Goal: Task Accomplishment & Management: Complete application form

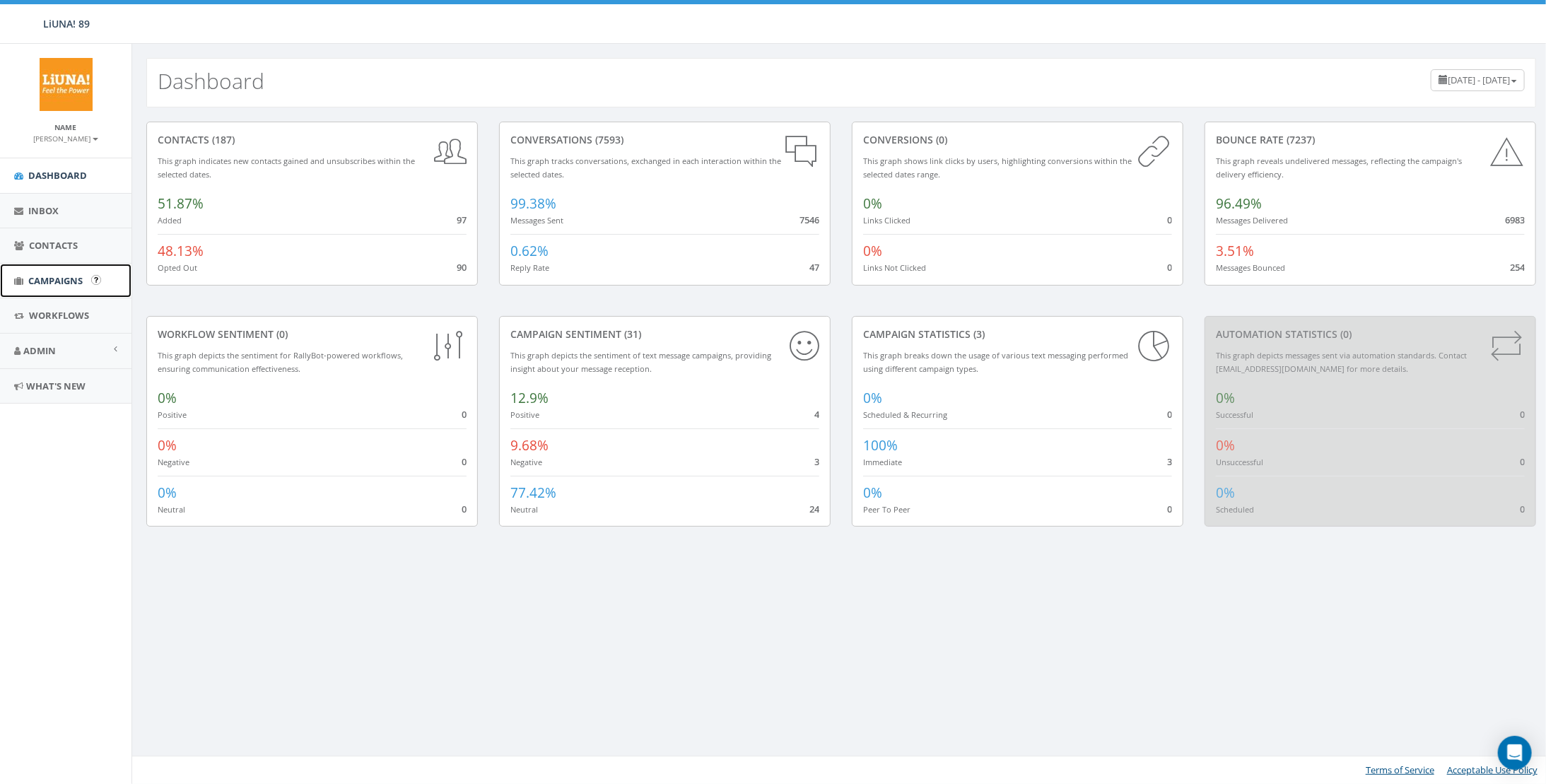
click at [55, 274] on span "Campaigns" at bounding box center [55, 280] width 54 height 13
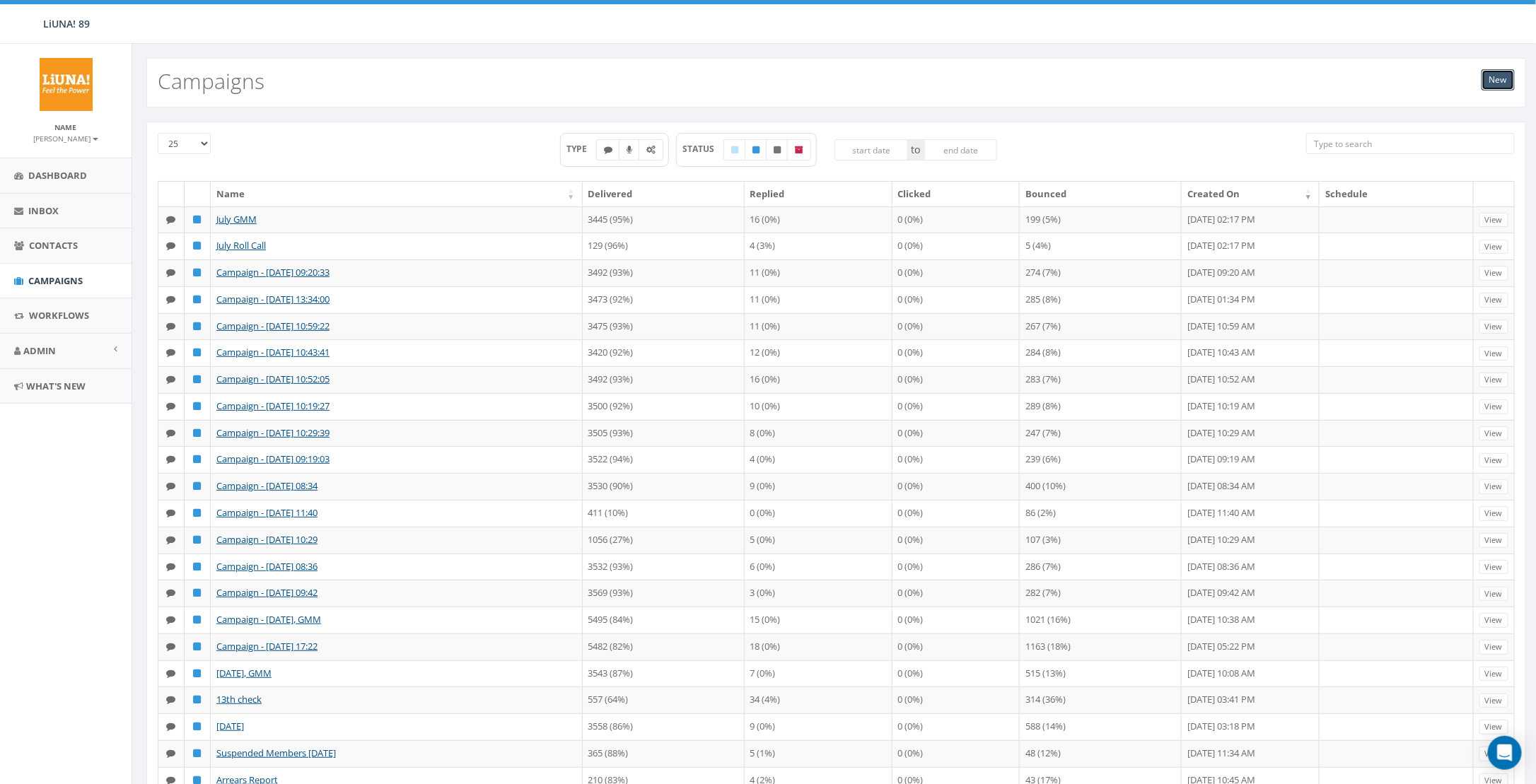
click at [1496, 82] on link "New" at bounding box center [1498, 80] width 33 height 21
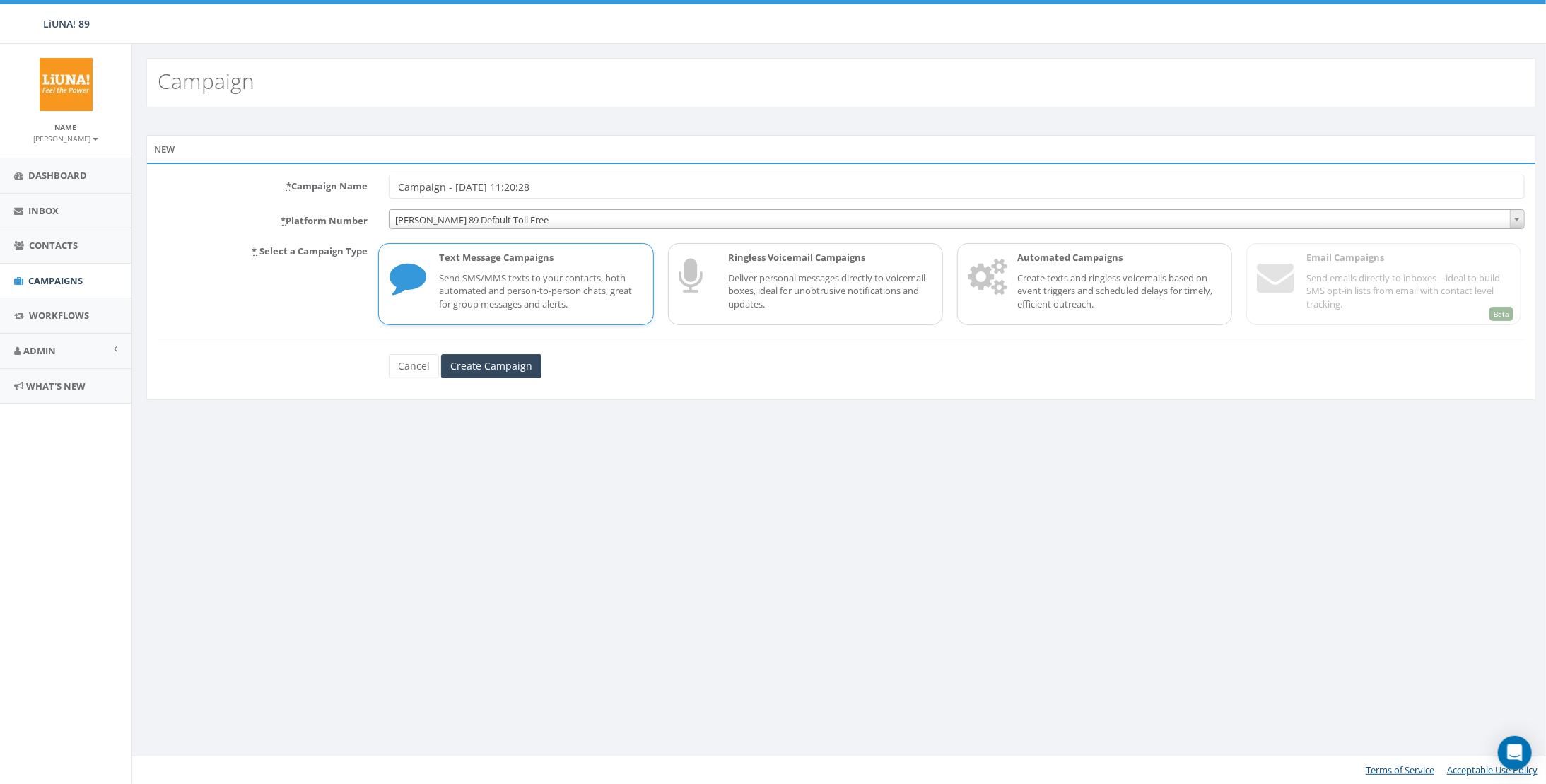
drag, startPoint x: 554, startPoint y: 185, endPoint x: 57, endPoint y: 101, distance: 504.0
click at [66, 103] on body "LiUNA! 89 LiUNA! 89 Profile Sign Out 0.01 % of Available Amount Used You have u…" at bounding box center [773, 392] width 1546 height 784
type input "August GMM 2025"
click at [525, 364] on input "Create Campaign" at bounding box center [491, 366] width 101 height 24
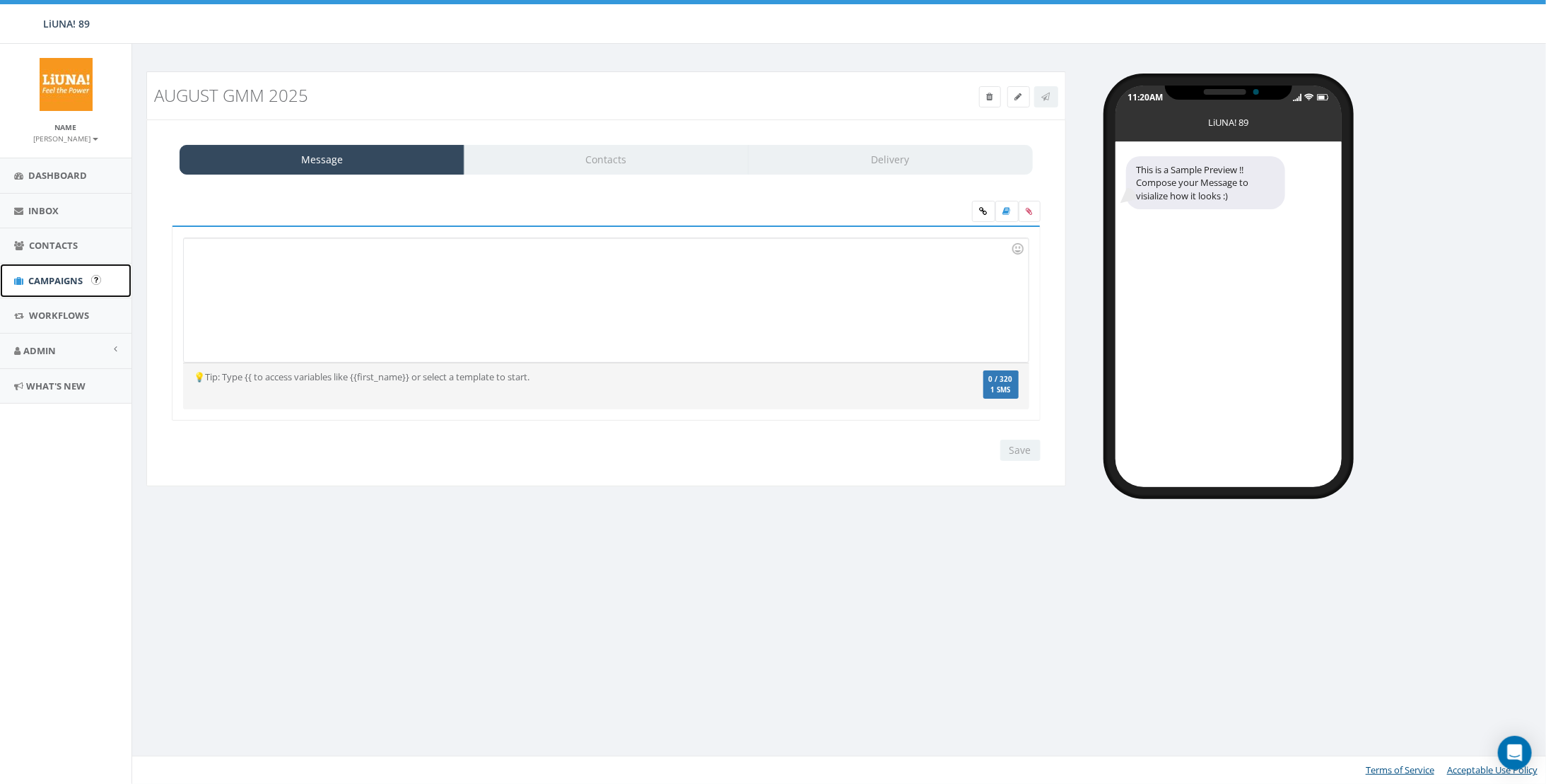
click at [65, 276] on span "Campaigns" at bounding box center [55, 280] width 54 height 13
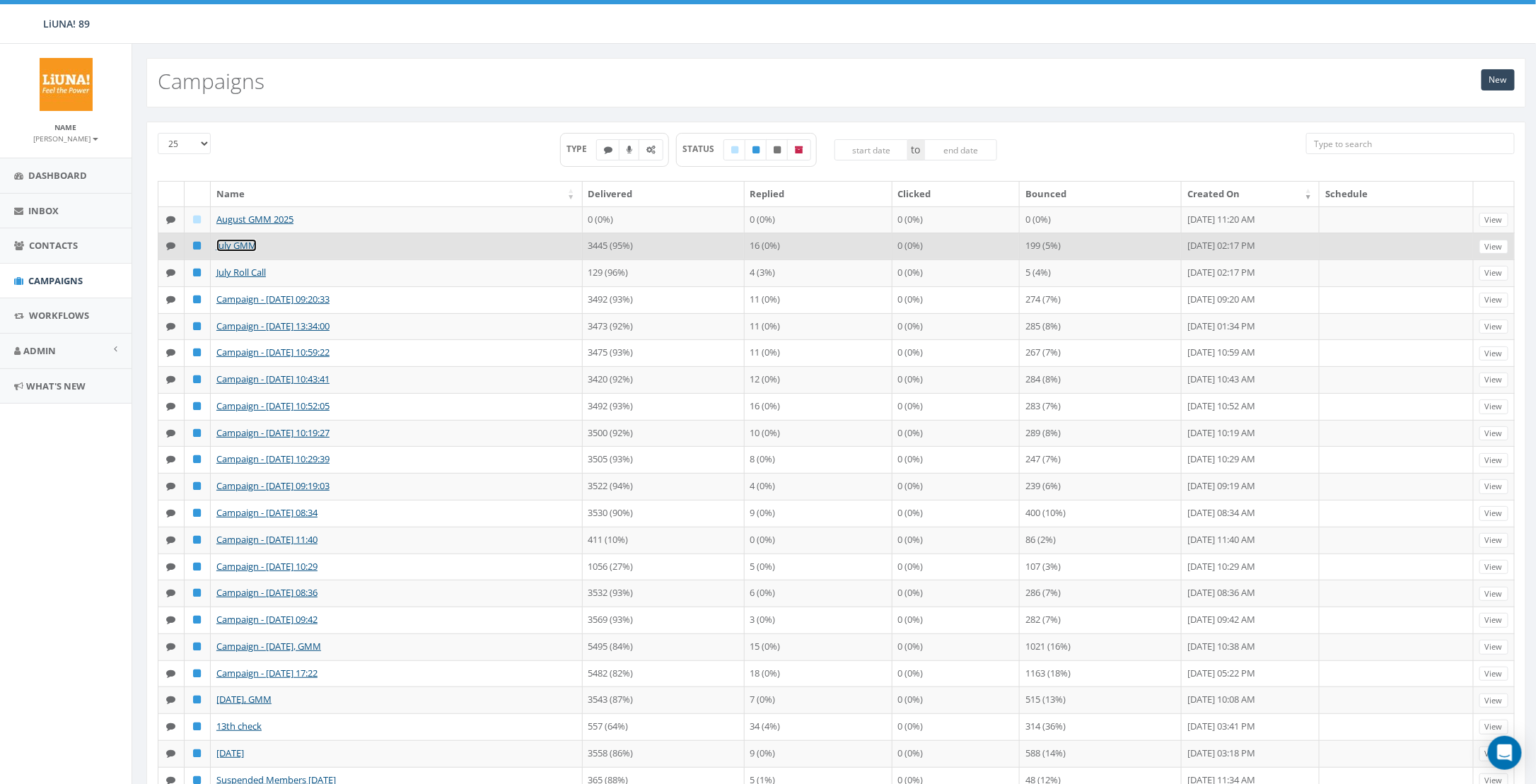
click at [247, 242] on link "July GMM" at bounding box center [236, 246] width 40 height 13
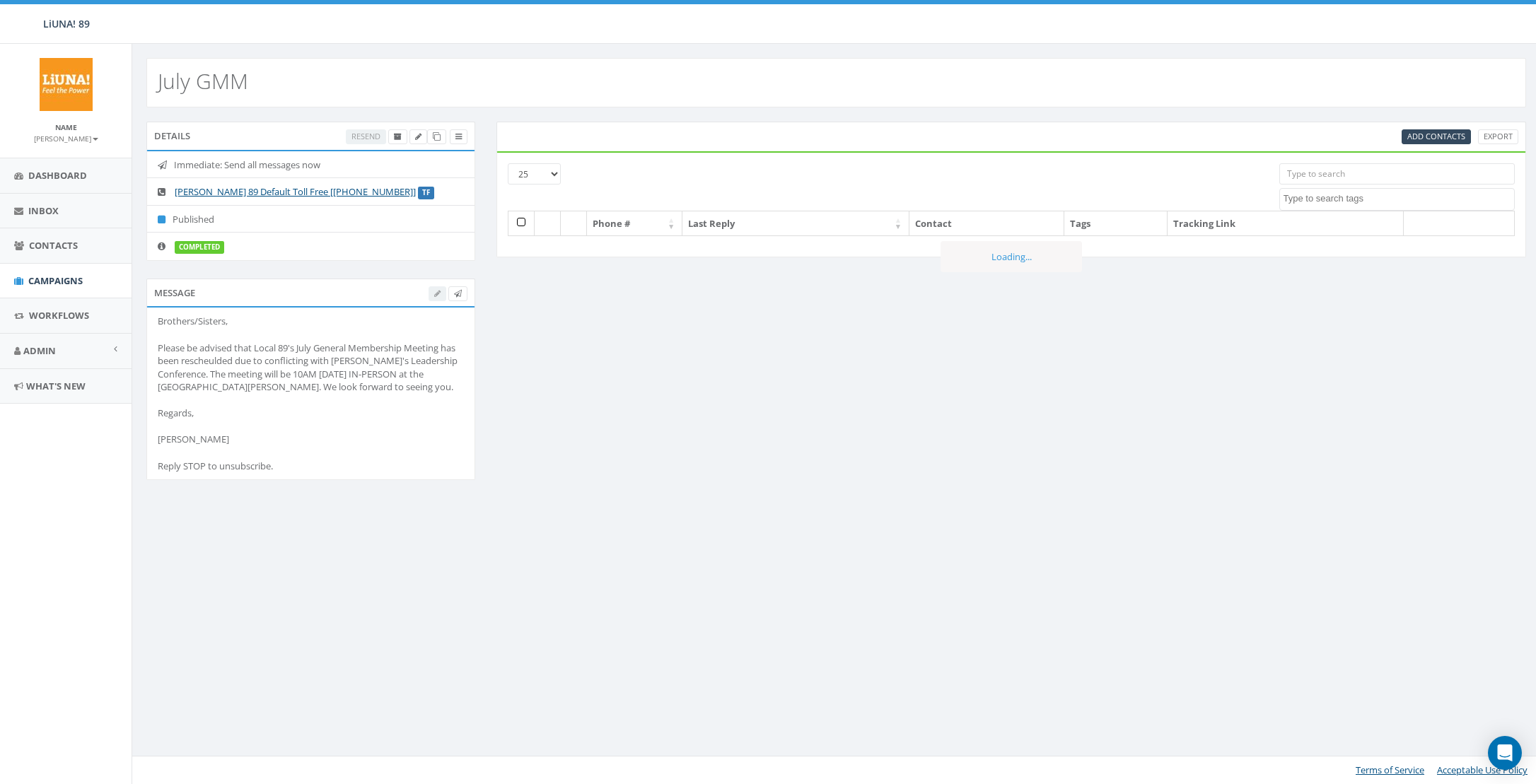
select select
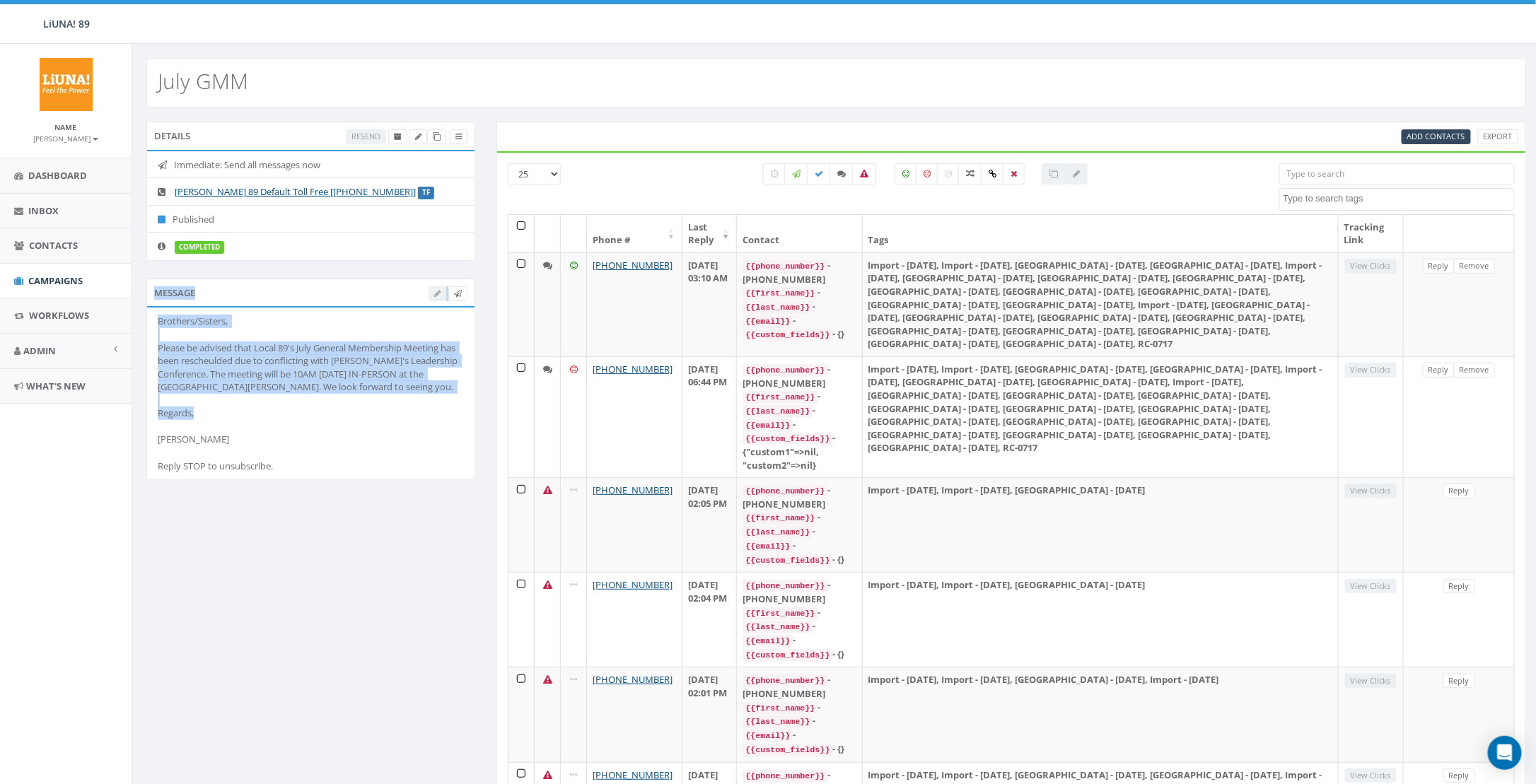
drag, startPoint x: 259, startPoint y: 437, endPoint x: 135, endPoint y: 300, distance: 184.8
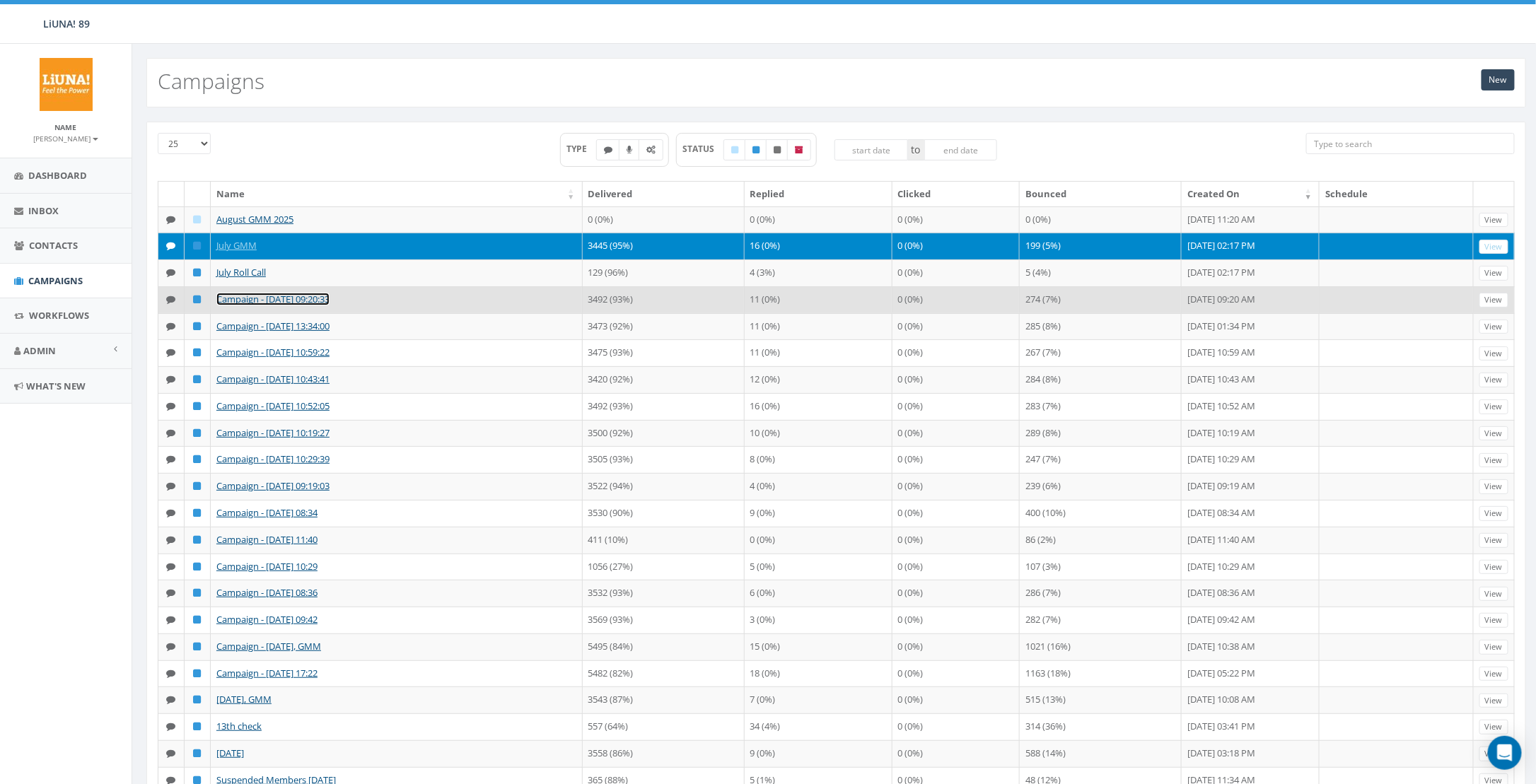
click at [255, 297] on link "Campaign - [DATE] 09:20:33" at bounding box center [273, 299] width 113 height 13
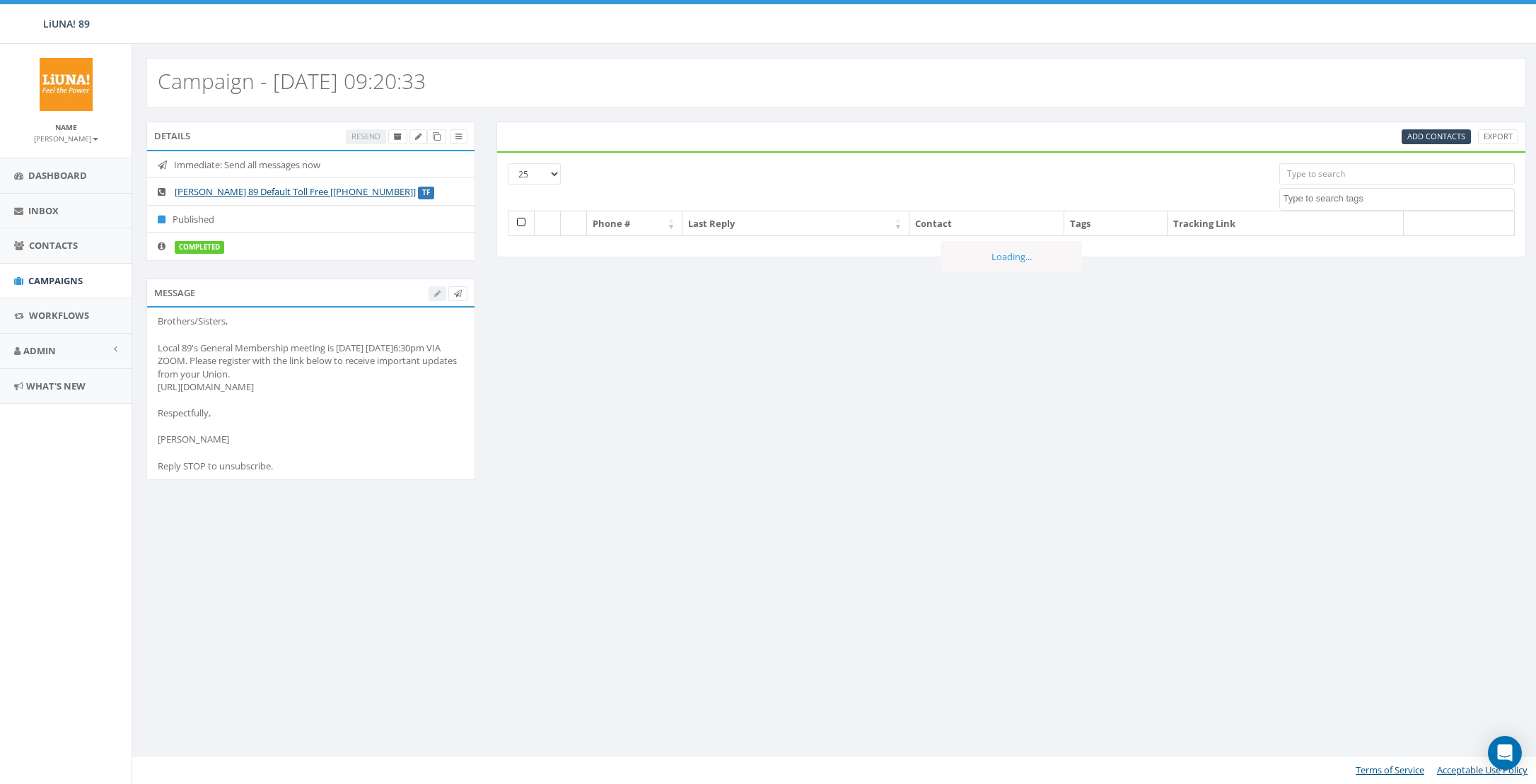
select select
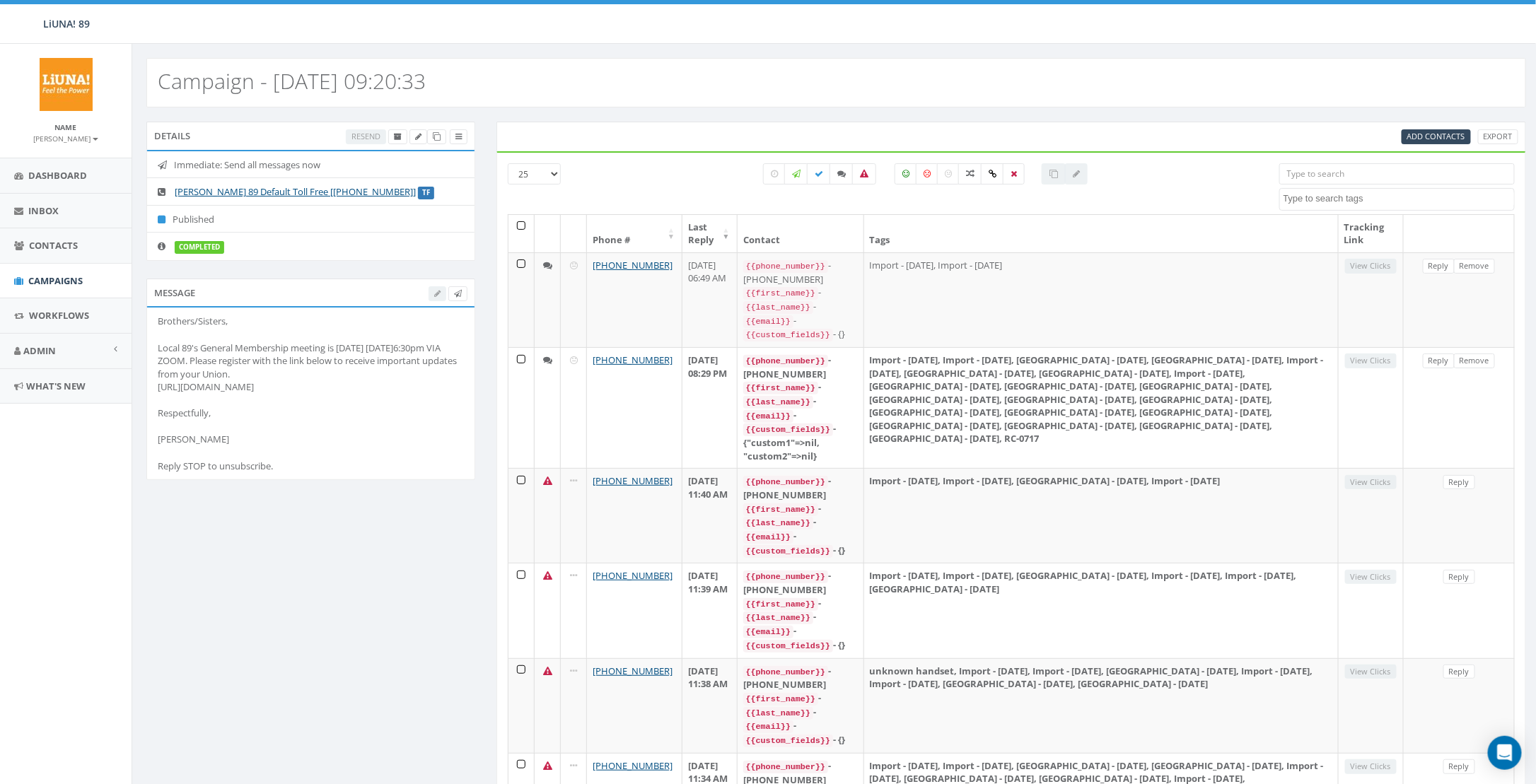
drag, startPoint x: 270, startPoint y: 438, endPoint x: 157, endPoint y: 309, distance: 171.5
click at [157, 309] on li "Brothers/Sisters, Local 89's General Membership meeting is [DATE] [DATE]6:30pm …" at bounding box center [311, 394] width 328 height 172
drag, startPoint x: 157, startPoint y: 309, endPoint x: 198, endPoint y: 362, distance: 67.0
copy div "Brothers/Sisters, Local 89's General Membership meeting is today 6/17/25 @6:30p…"
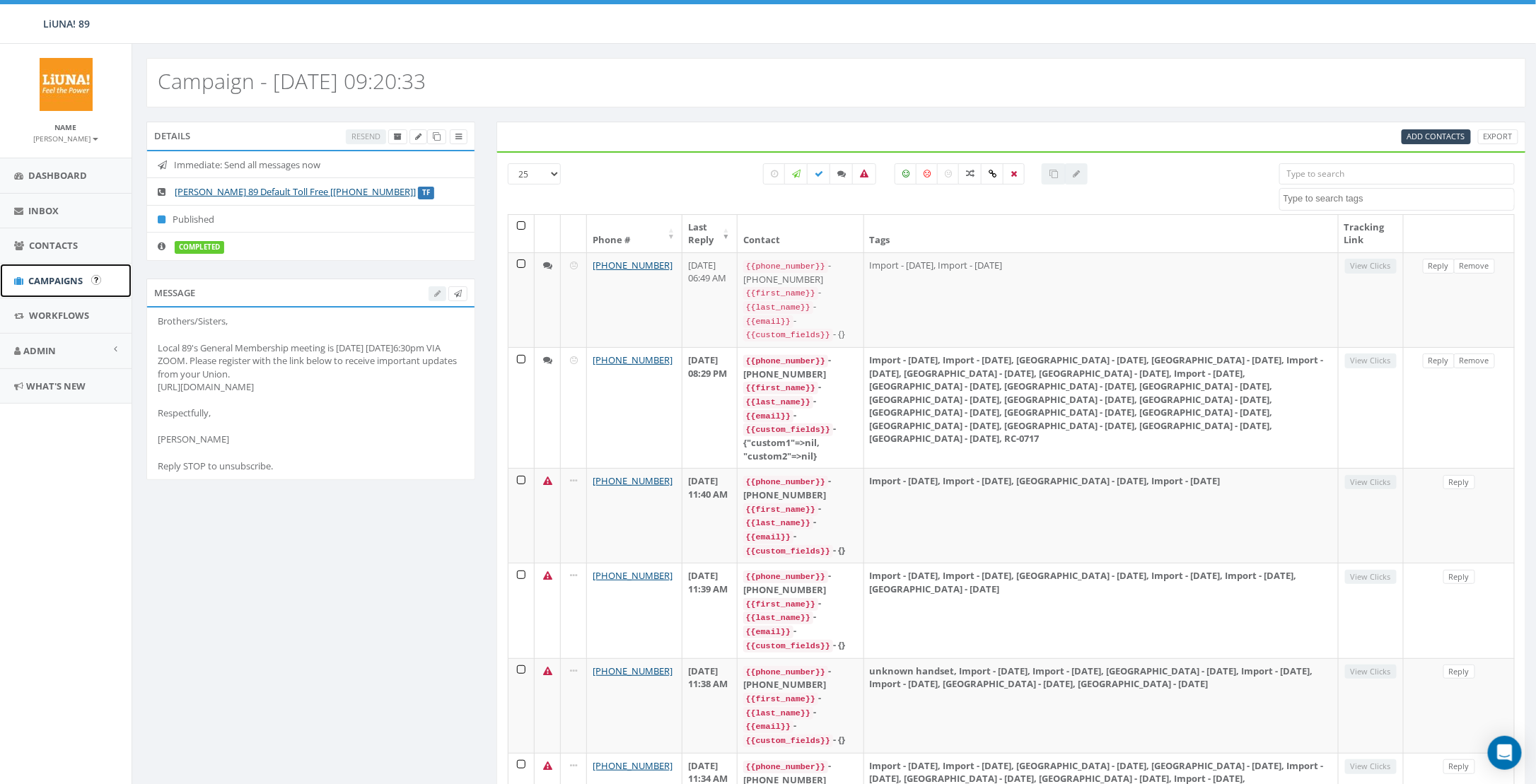
click at [49, 276] on span "Campaigns" at bounding box center [55, 280] width 54 height 13
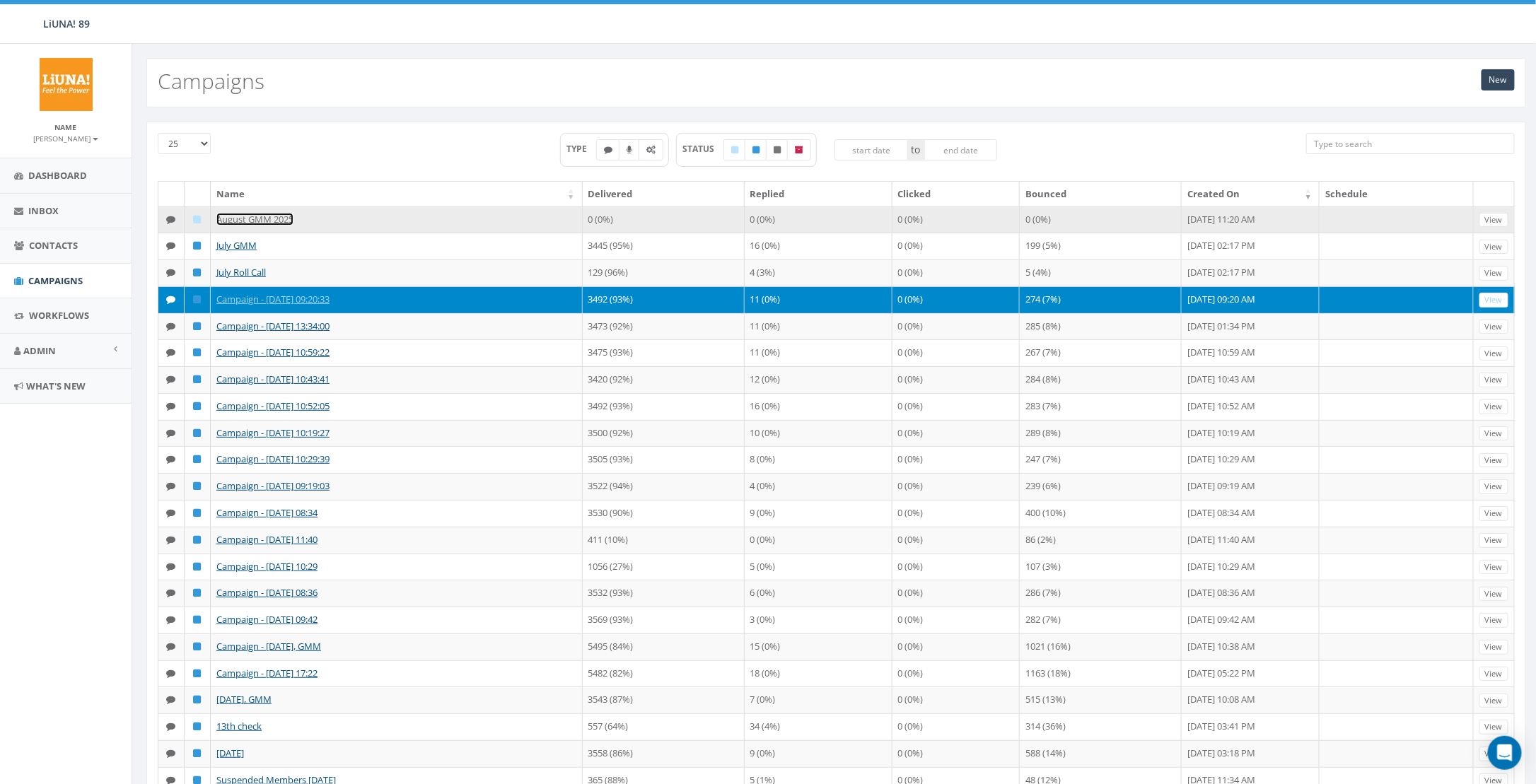
drag, startPoint x: 249, startPoint y: 221, endPoint x: 261, endPoint y: 223, distance: 12.2
click at [250, 221] on link "August GMM 2025" at bounding box center [255, 219] width 77 height 13
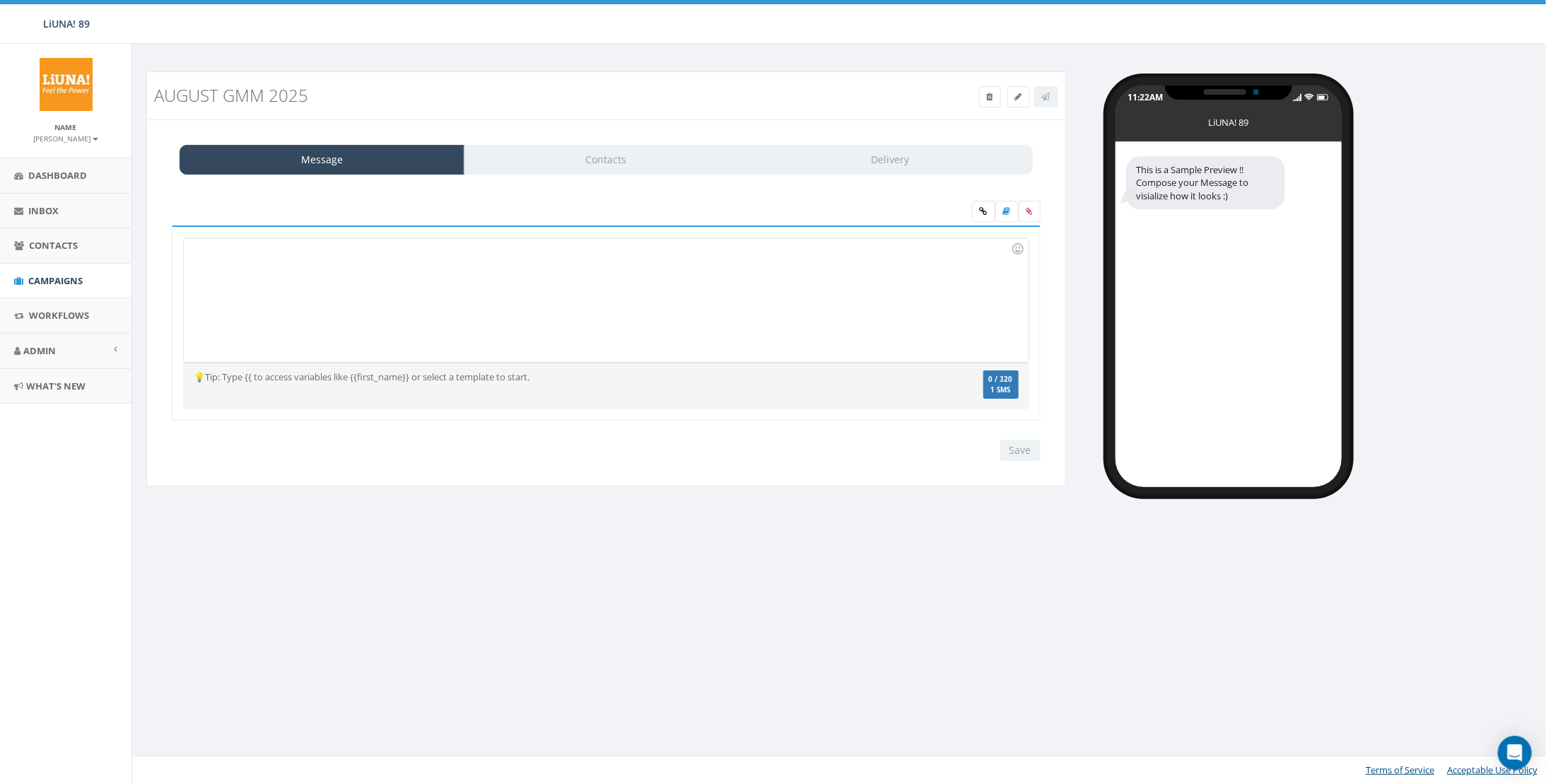
click at [421, 286] on div at bounding box center [606, 300] width 844 height 124
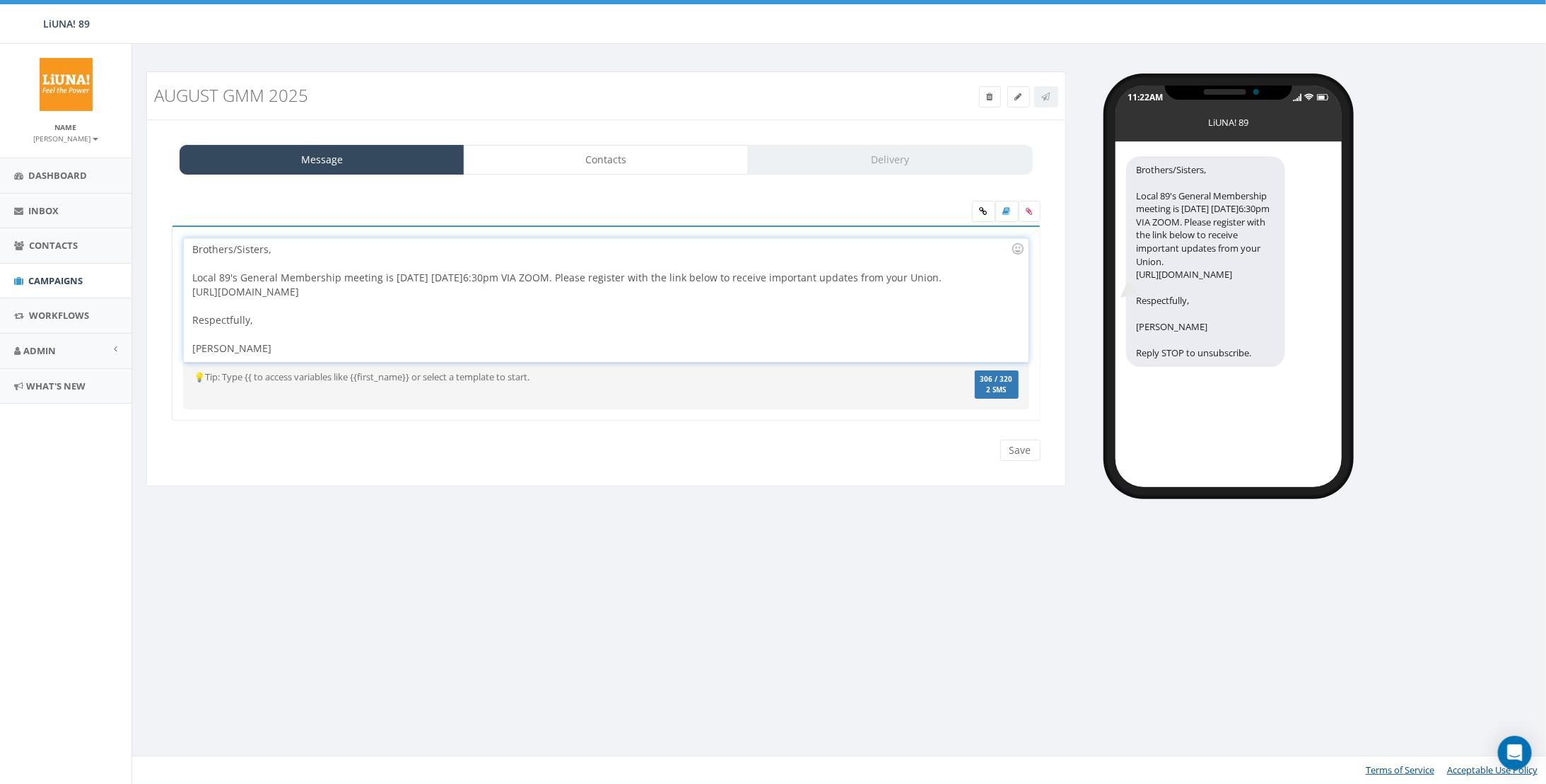
click at [427, 274] on div "Brothers/Sisters, Local 89's General Membership meeting is today 6/17/25 @6:30p…" at bounding box center [606, 300] width 844 height 124
click at [423, 274] on div "Brothers/Sisters, Local 89's General Membership meeting is today 6/17/25 @6:30p…" at bounding box center [606, 300] width 844 height 124
drag, startPoint x: 537, startPoint y: 293, endPoint x: 174, endPoint y: 291, distance: 363.0
click at [174, 291] on div "Brothers/Sisters, Local 89's General Membership meeting is today 8/19/25 @6:30p…" at bounding box center [606, 323] width 869 height 196
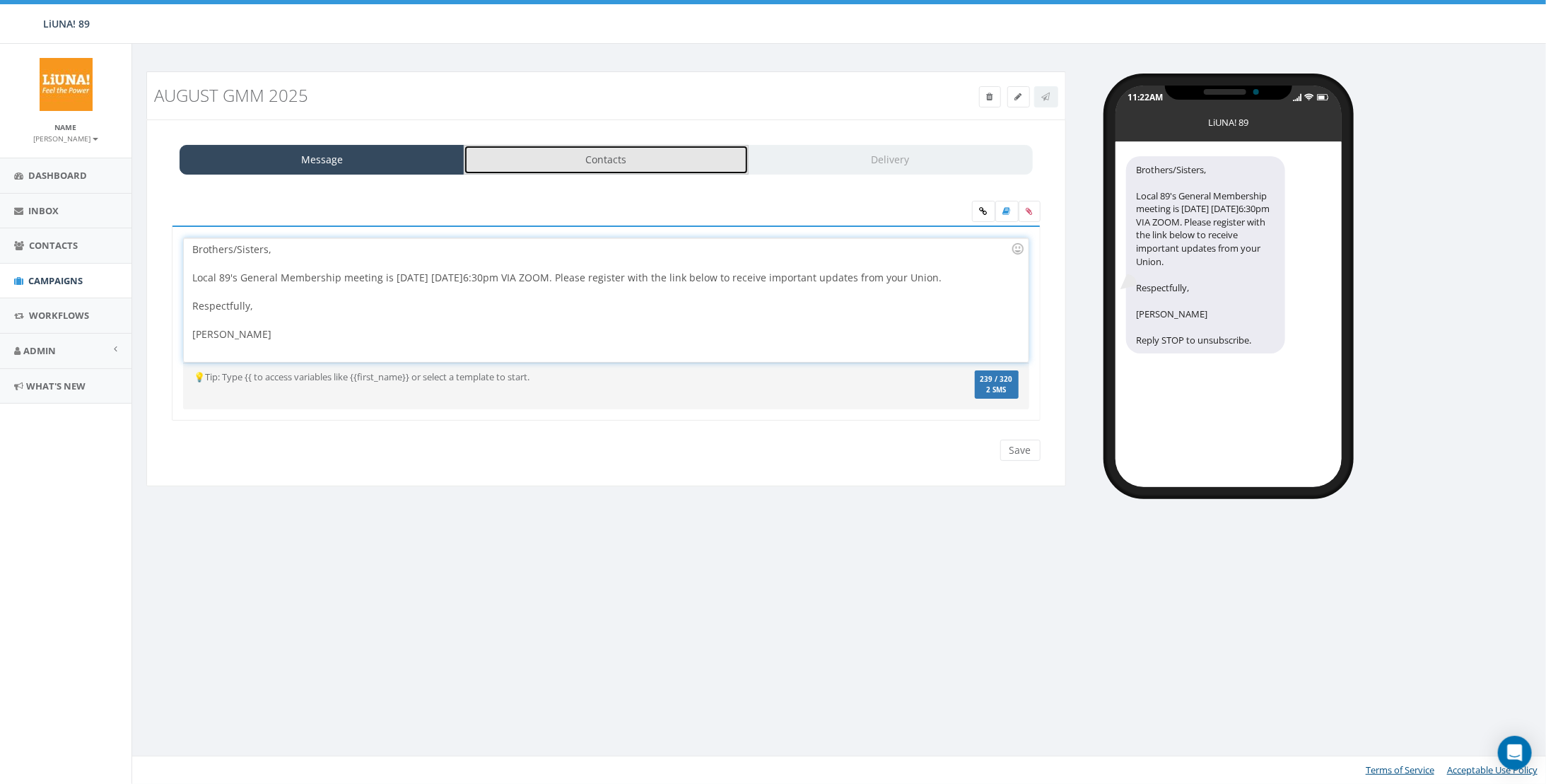
click at [676, 154] on link "Contacts" at bounding box center [606, 160] width 285 height 30
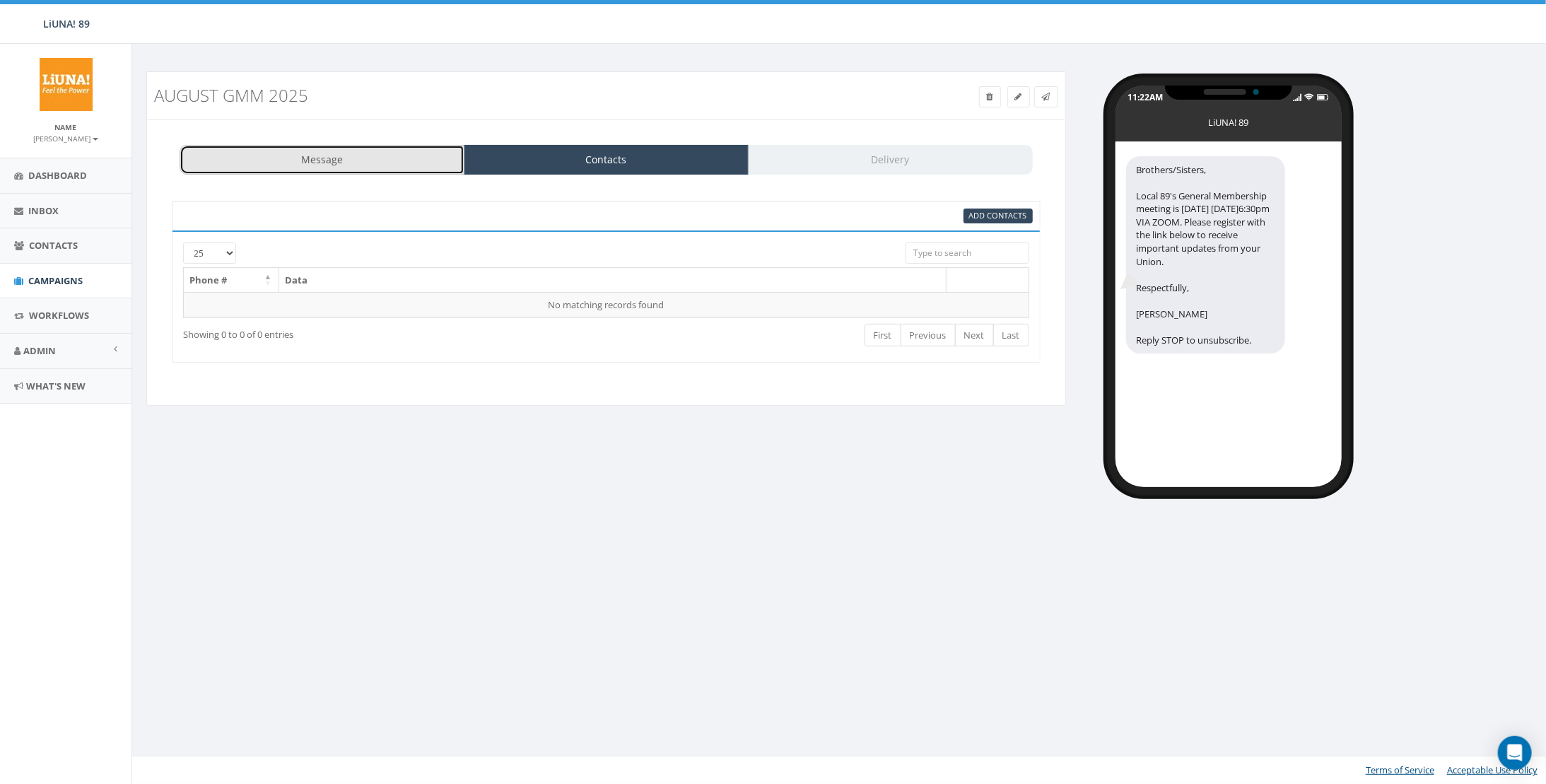
click at [443, 161] on link "Message" at bounding box center [322, 160] width 285 height 30
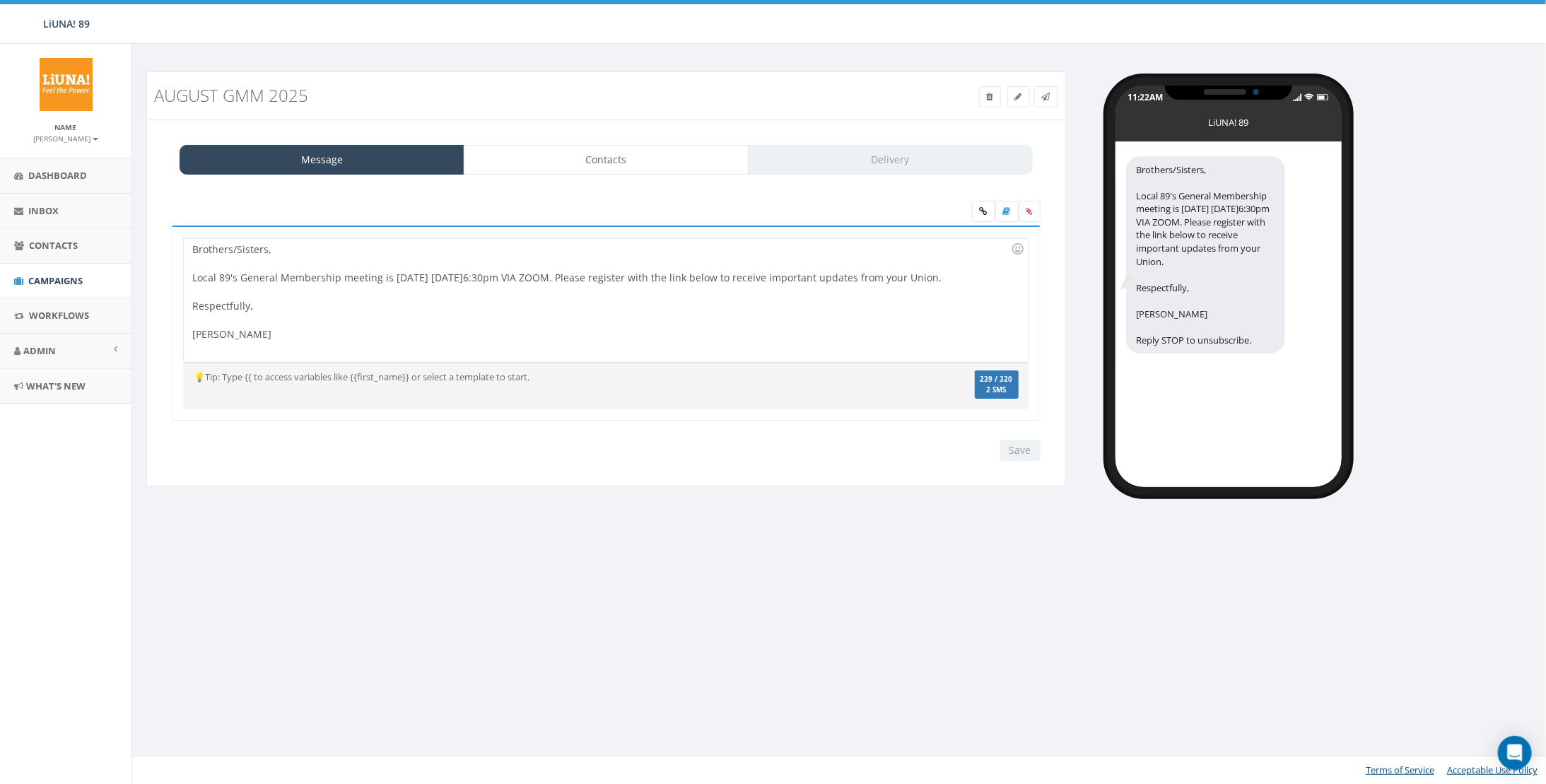
click at [257, 298] on div "Brothers/Sisters, Local 89's General Membership meeting is today 8/19/25 @6:30p…" at bounding box center [606, 300] width 844 height 124
click at [246, 290] on div at bounding box center [601, 292] width 819 height 14
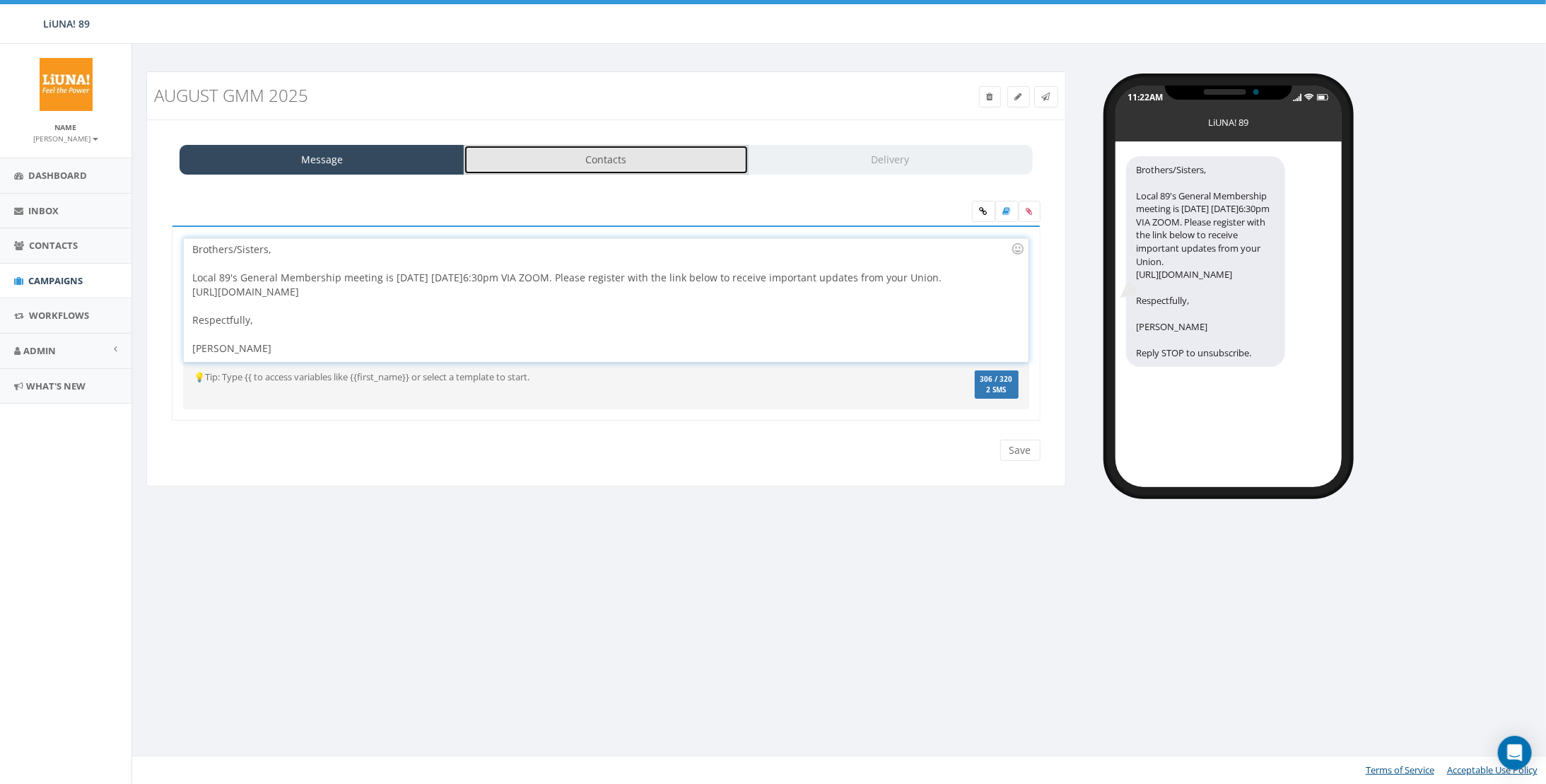
click at [649, 164] on link "Contacts" at bounding box center [606, 160] width 285 height 30
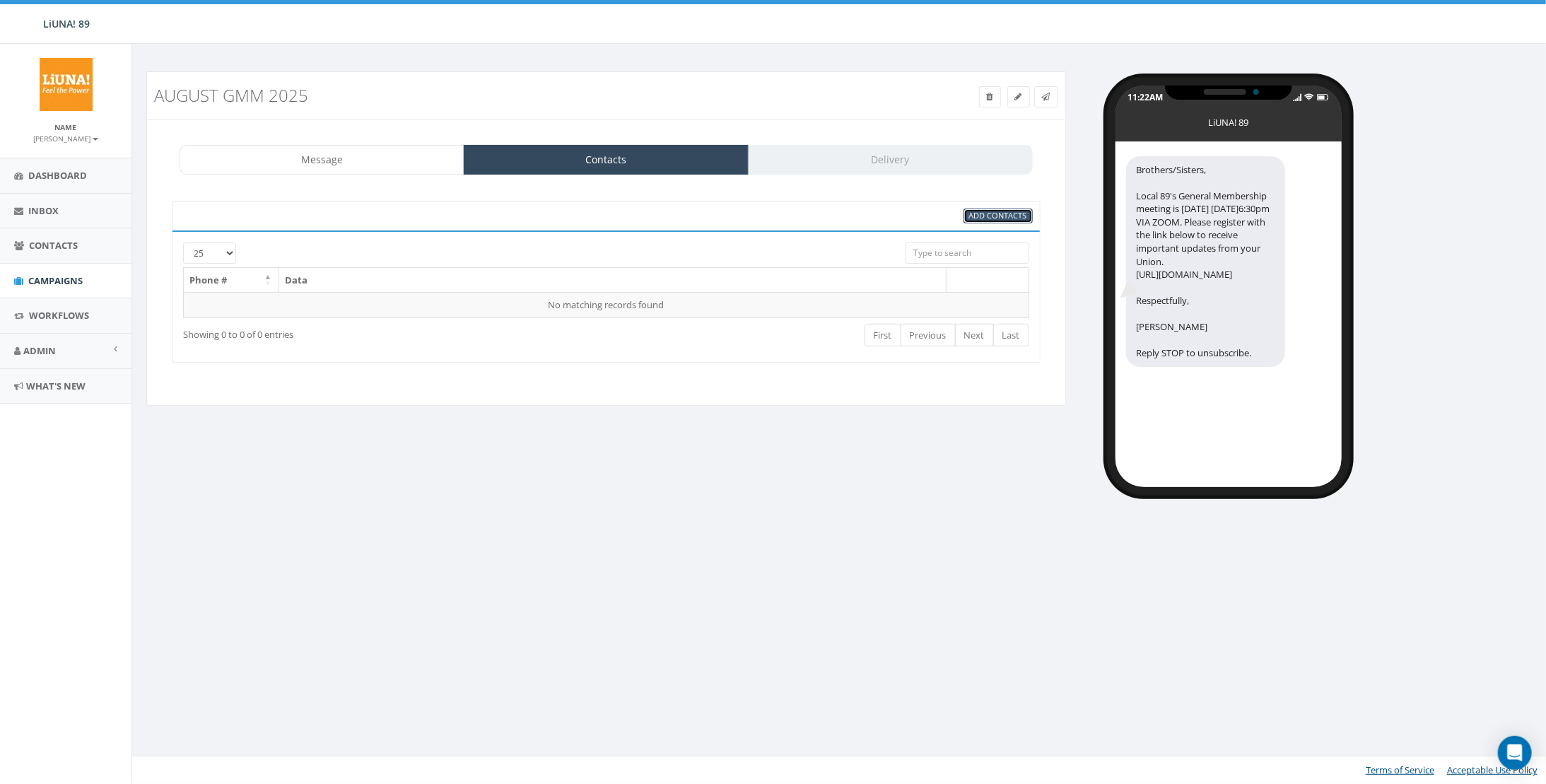
click at [1018, 216] on span "Add Contacts" at bounding box center [998, 215] width 58 height 10
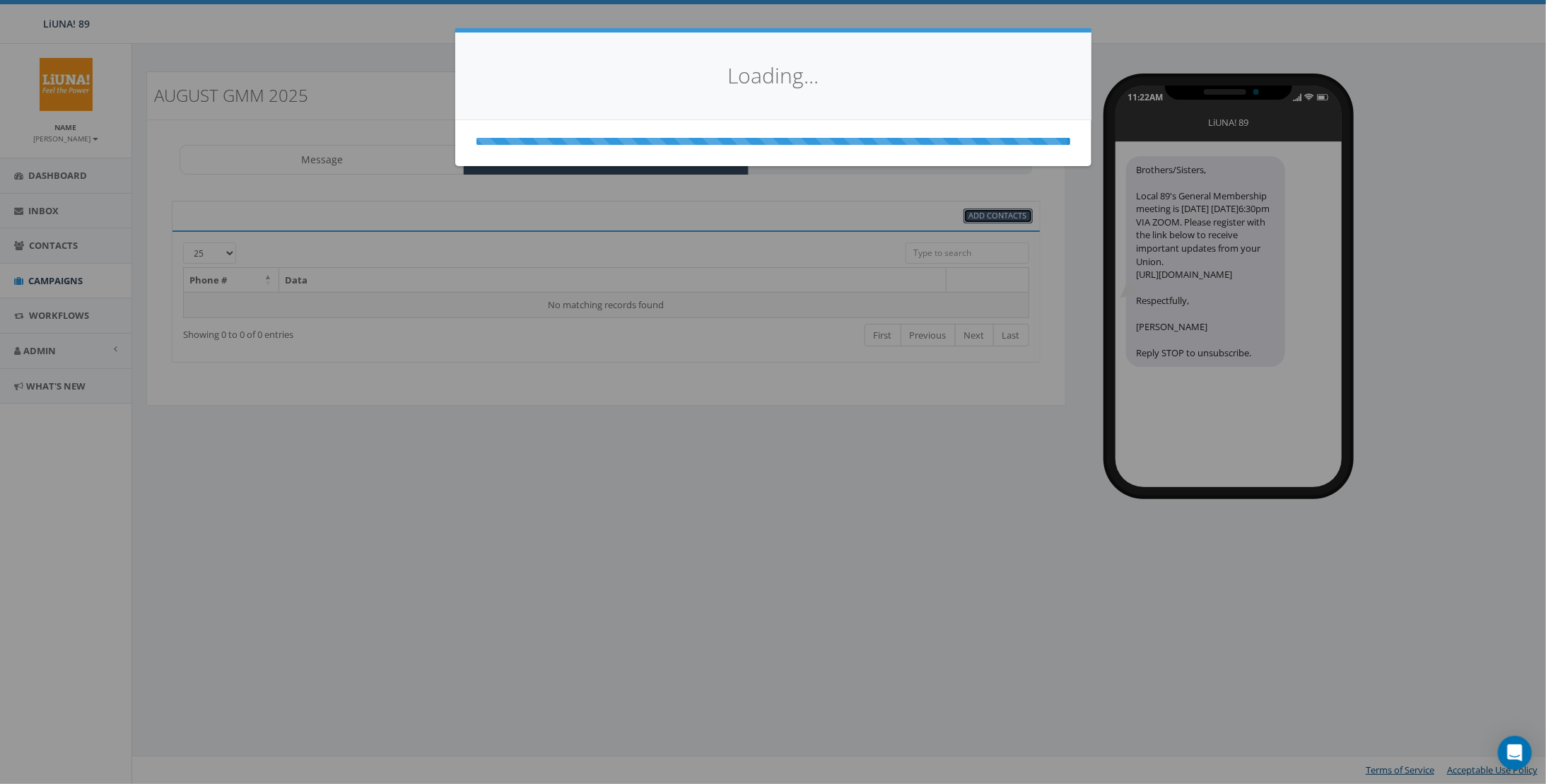
select select
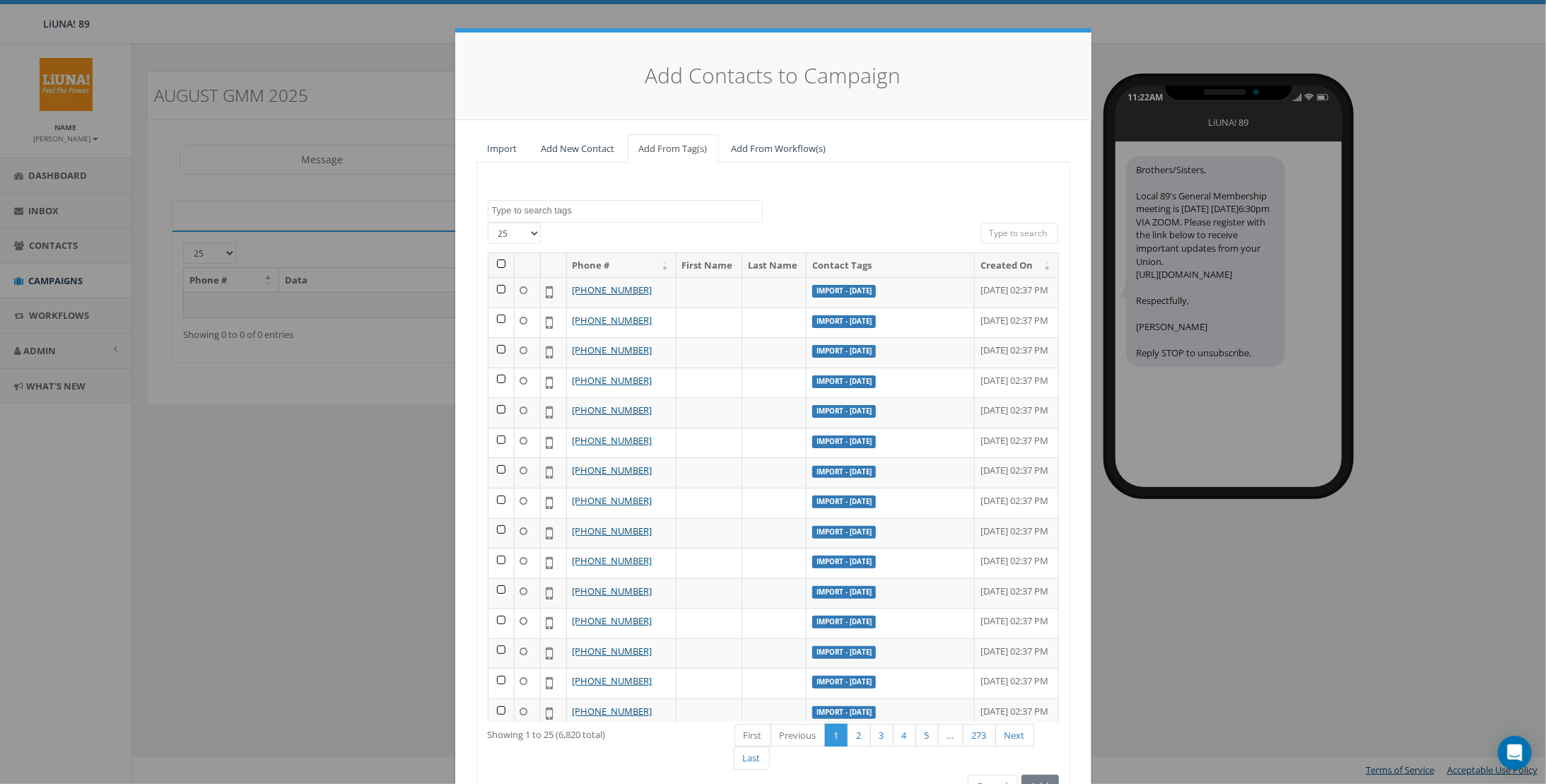
click at [647, 212] on textarea "Search" at bounding box center [627, 211] width 270 height 13
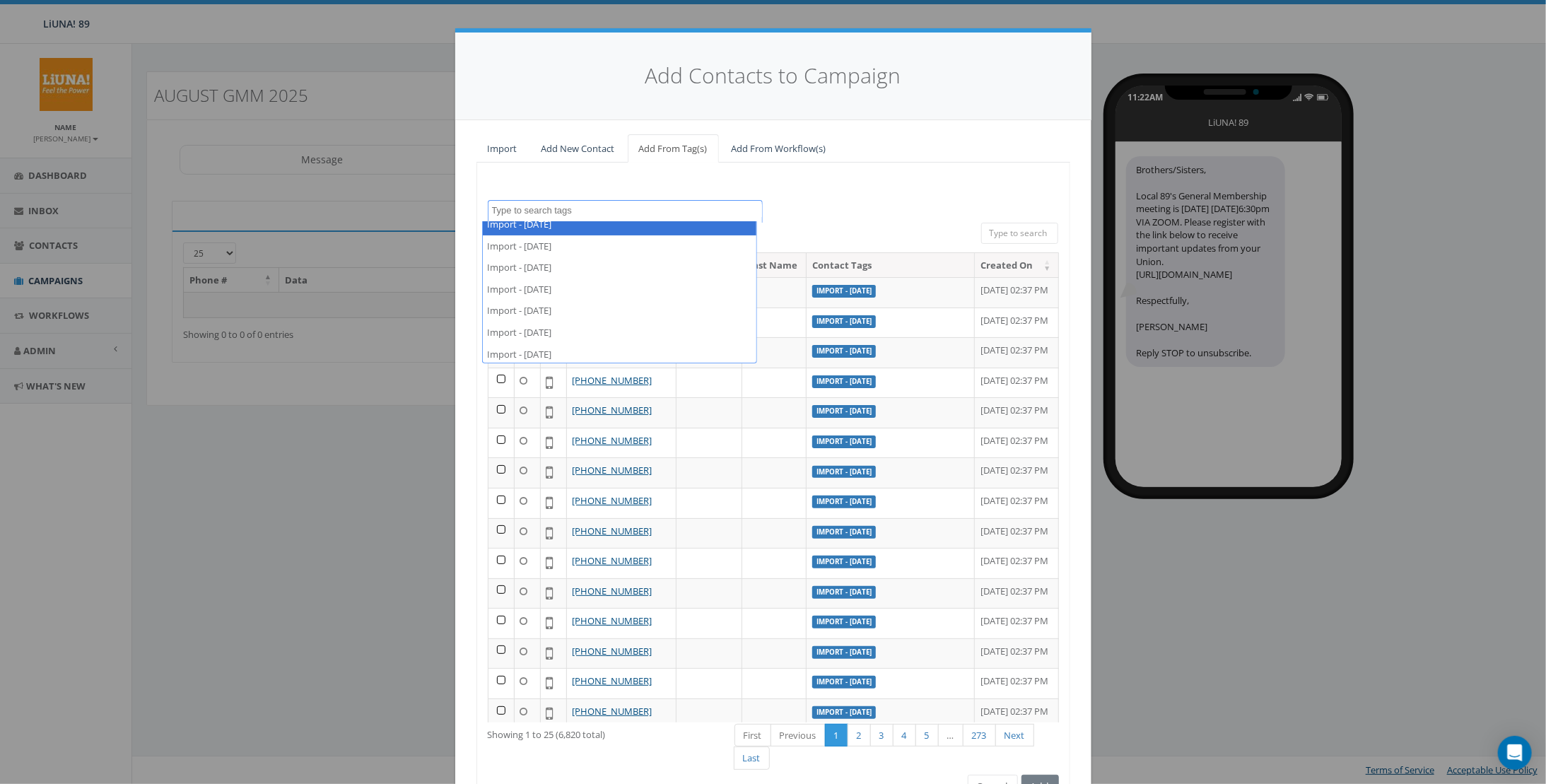
click at [897, 177] on div "Import - 01/15/2024 Import - 01/21/2025 Import - 02/18/2025 Import - 02/20/2024…" at bounding box center [773, 486] width 594 height 647
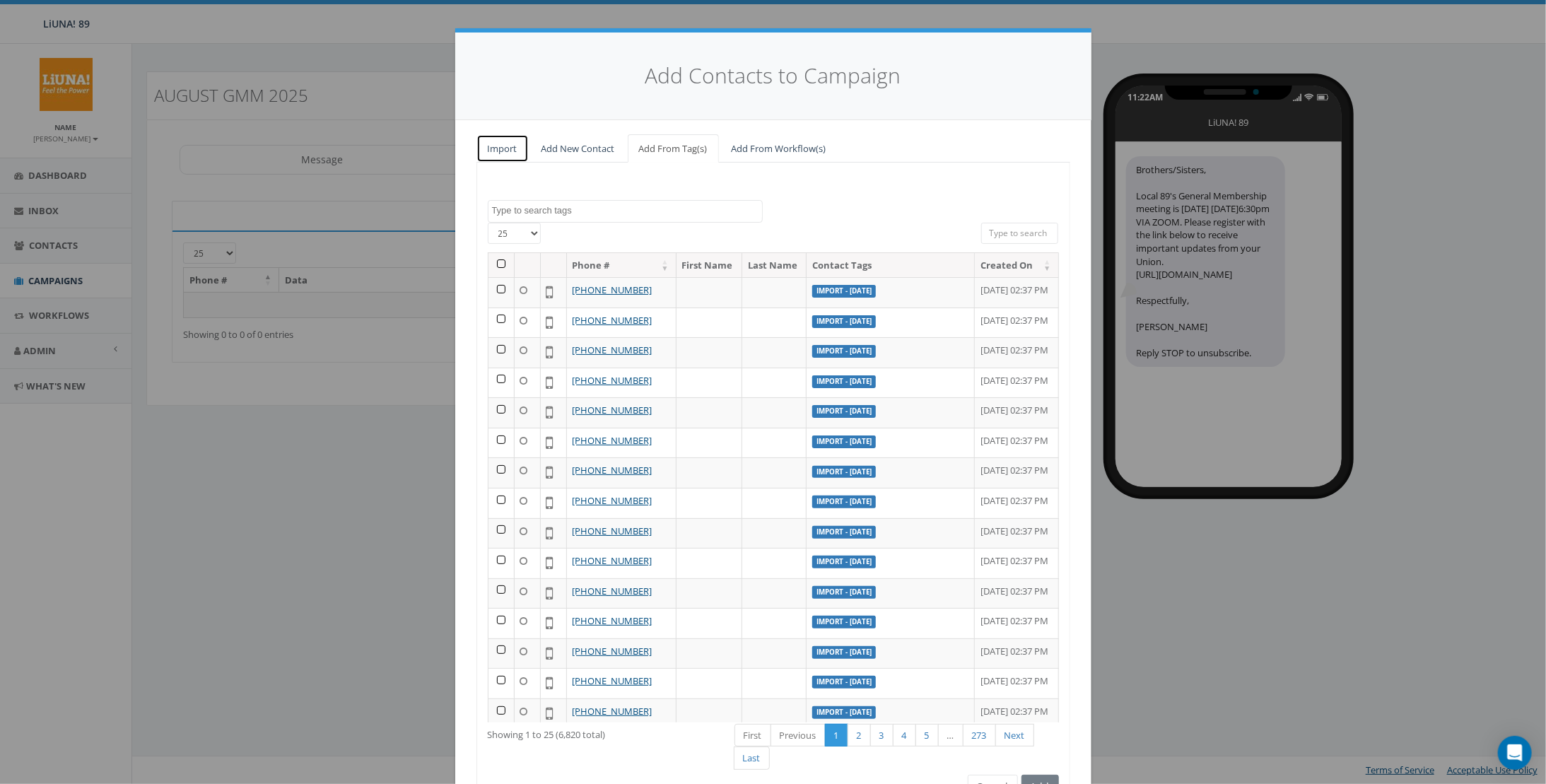
click at [490, 150] on link "Import" at bounding box center [502, 149] width 52 height 29
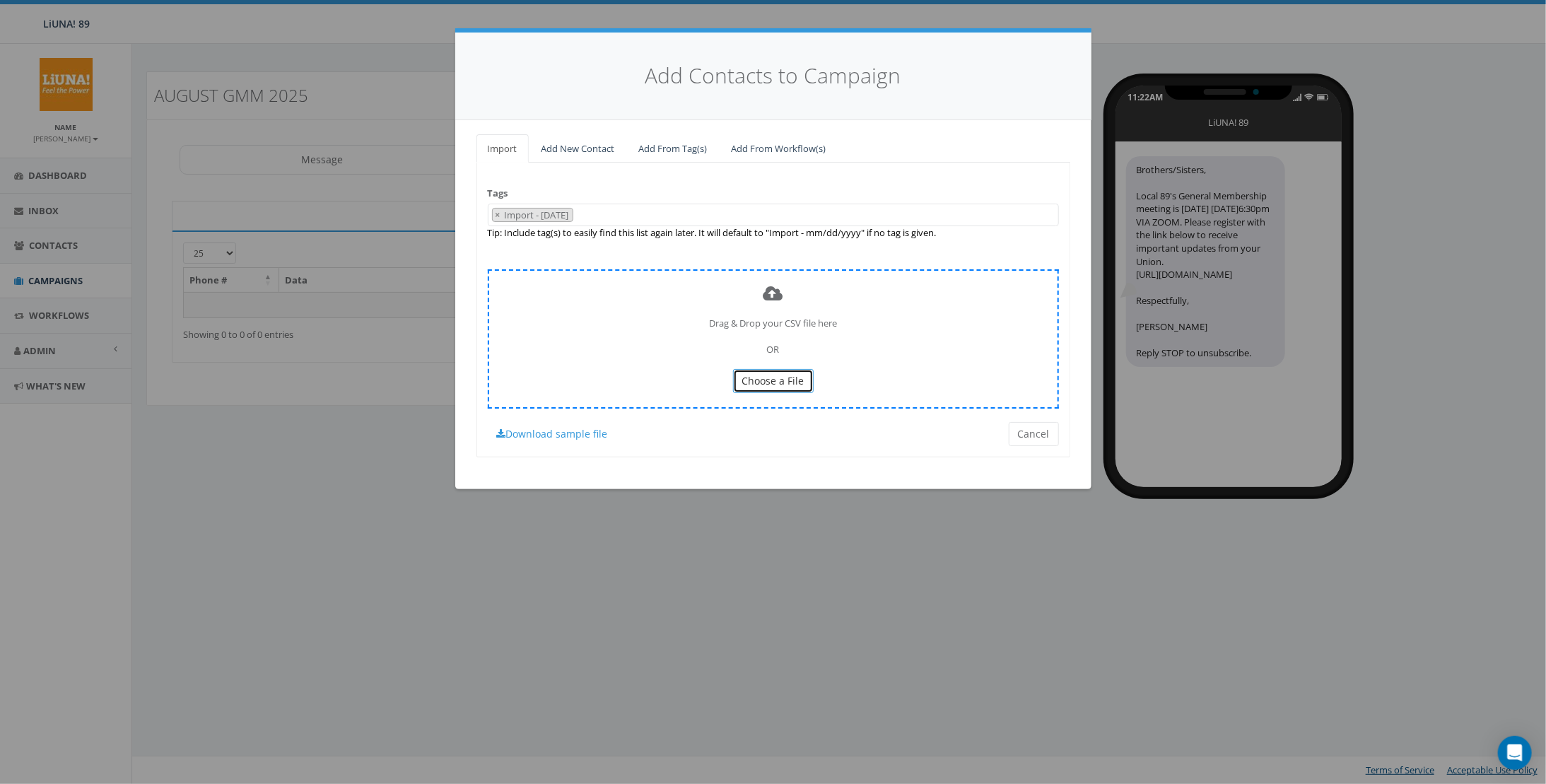
click at [789, 372] on button "Choose a File" at bounding box center [773, 381] width 80 height 24
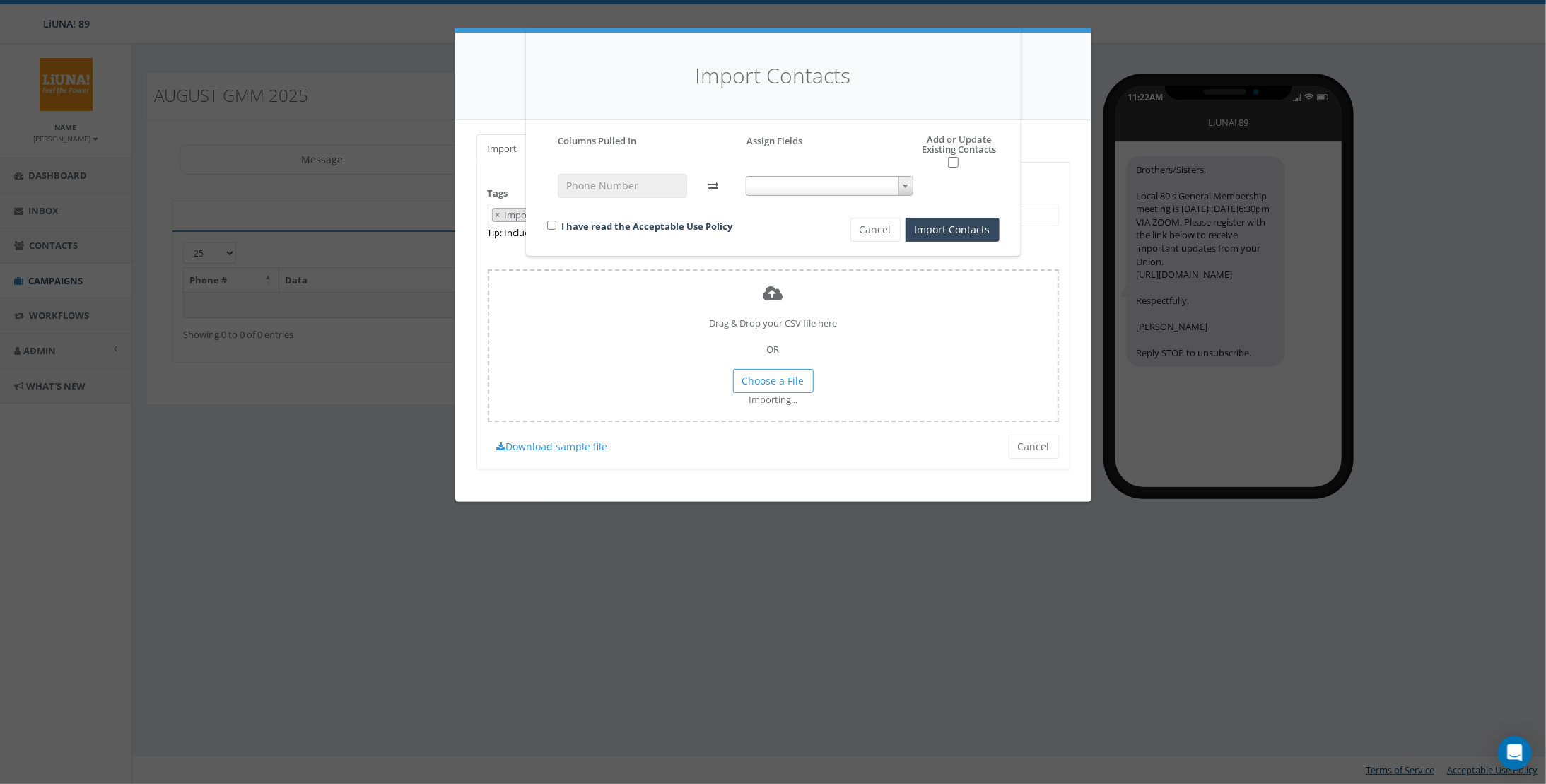
click at [816, 197] on div at bounding box center [830, 192] width 189 height 37
click at [813, 183] on span at bounding box center [830, 186] width 168 height 20
select select "phone_number"
click at [486, 199] on div "Import Contacts Please accept policy to proceed Please map phone number field t…" at bounding box center [773, 392] width 1546 height 784
click at [558, 220] on div "I have read the Acceptable Use Policy" at bounding box center [675, 227] width 276 height 19
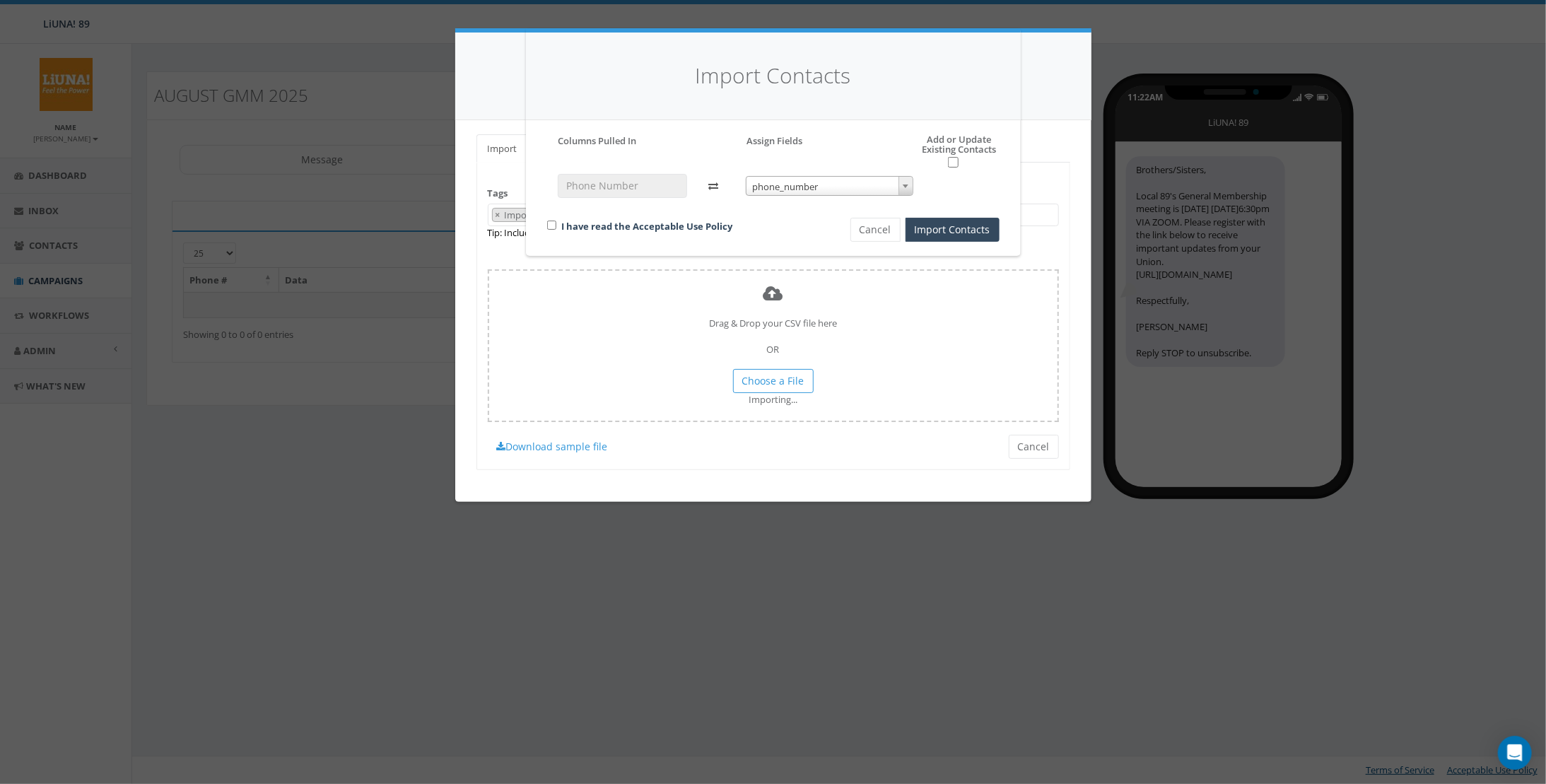
click at [541, 223] on div "I have read the Acceptable Use Policy" at bounding box center [675, 227] width 276 height 19
click at [552, 223] on input "checkbox" at bounding box center [552, 225] width 9 height 9
checkbox input "true"
click at [966, 234] on button "Import Contacts" at bounding box center [952, 230] width 94 height 24
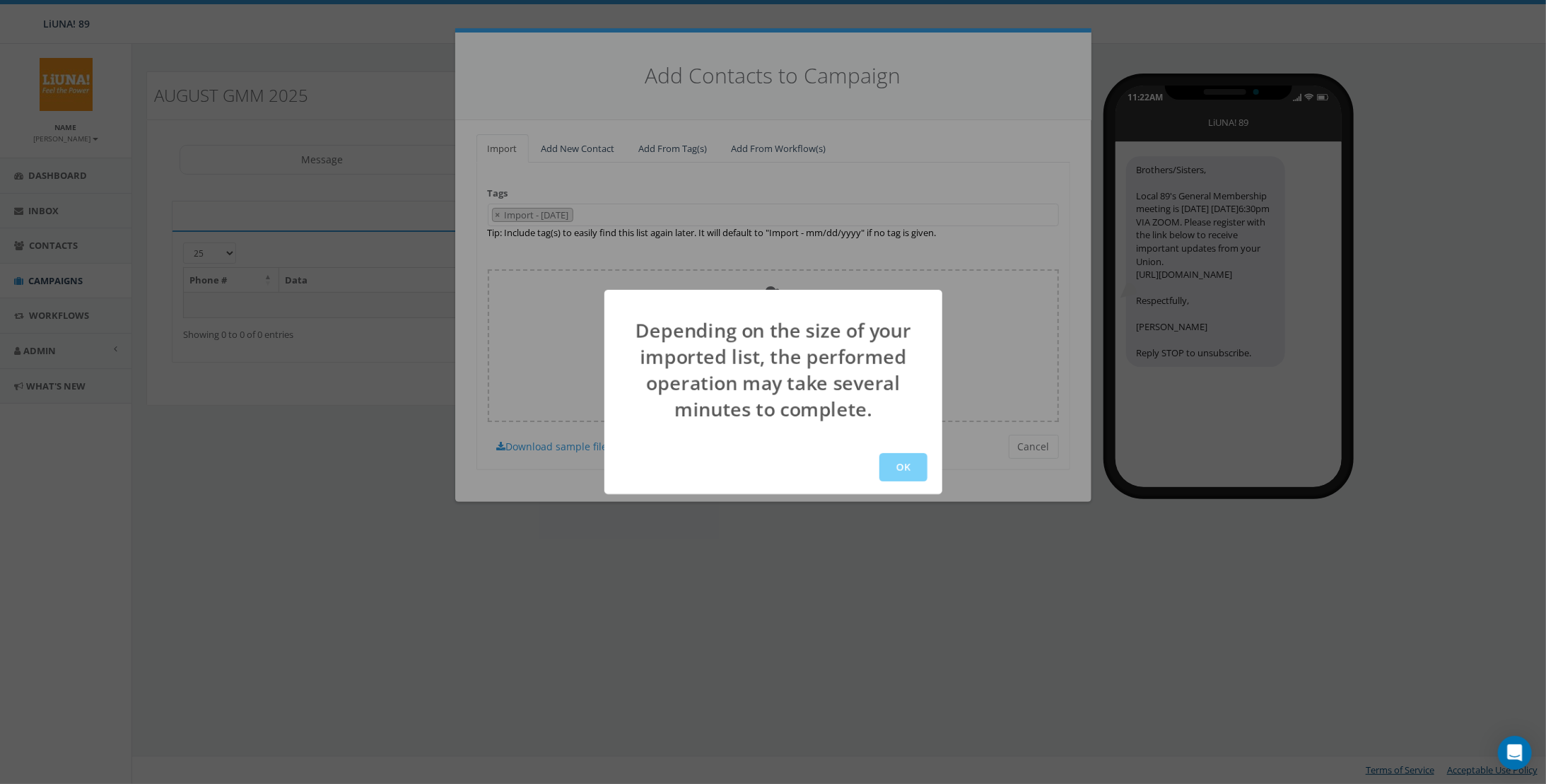
click at [904, 454] on button "OK" at bounding box center [903, 468] width 48 height 28
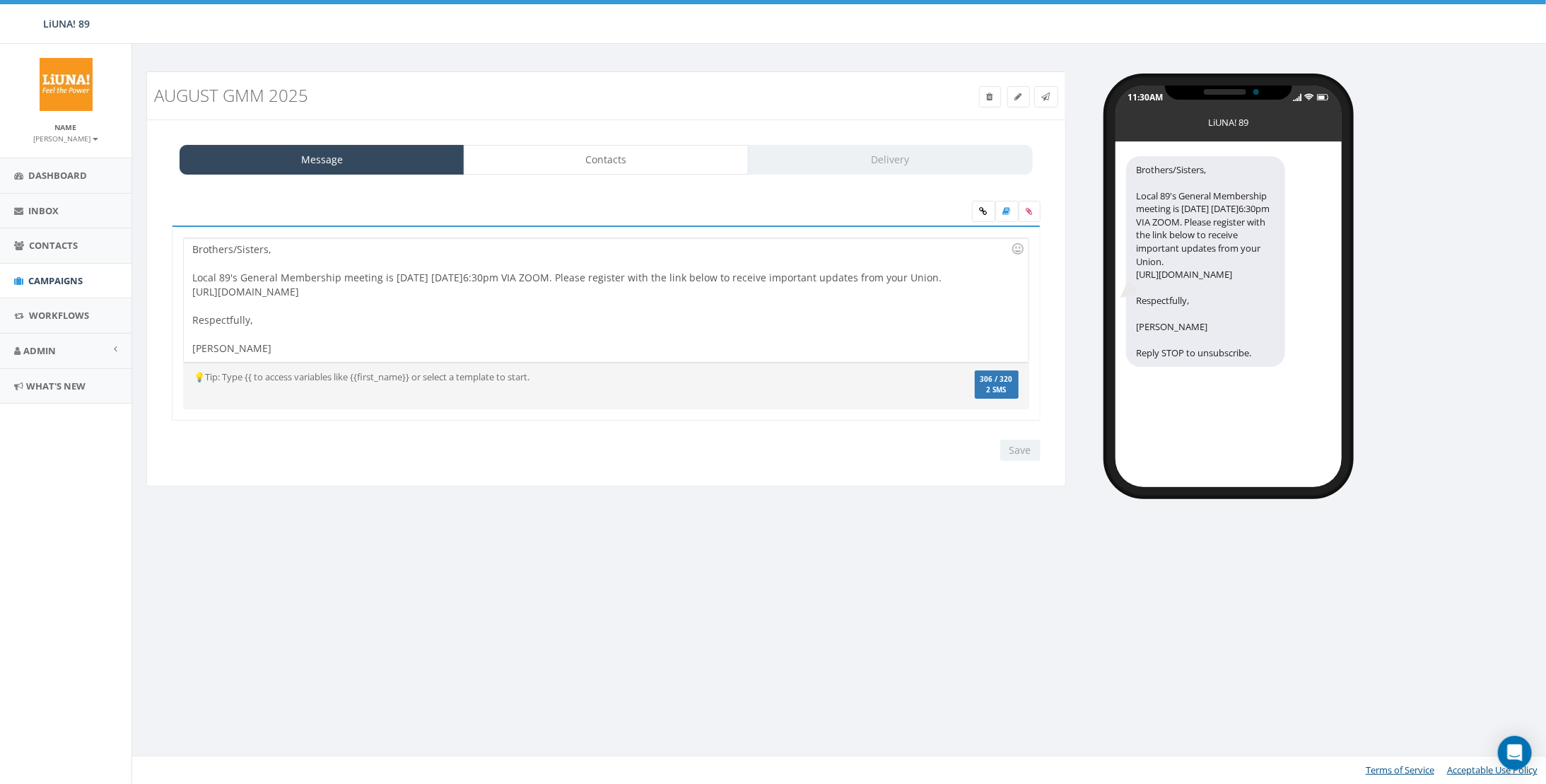
click at [614, 142] on div "Message Contacts Delivery Brothers/Sisters, Local 89's General Membership meeti…" at bounding box center [606, 303] width 919 height 368
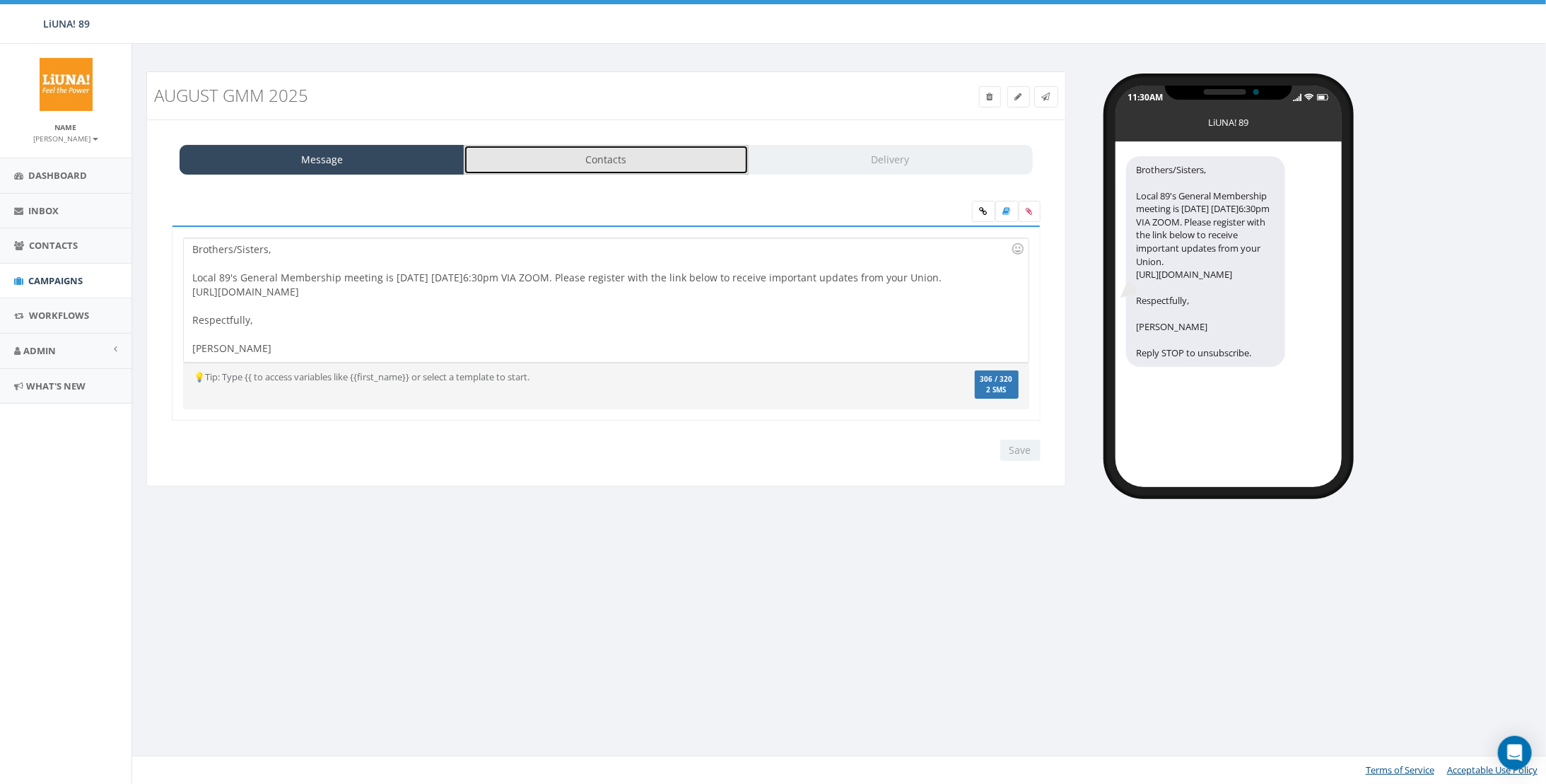
click at [656, 166] on link "Contacts" at bounding box center [606, 160] width 285 height 30
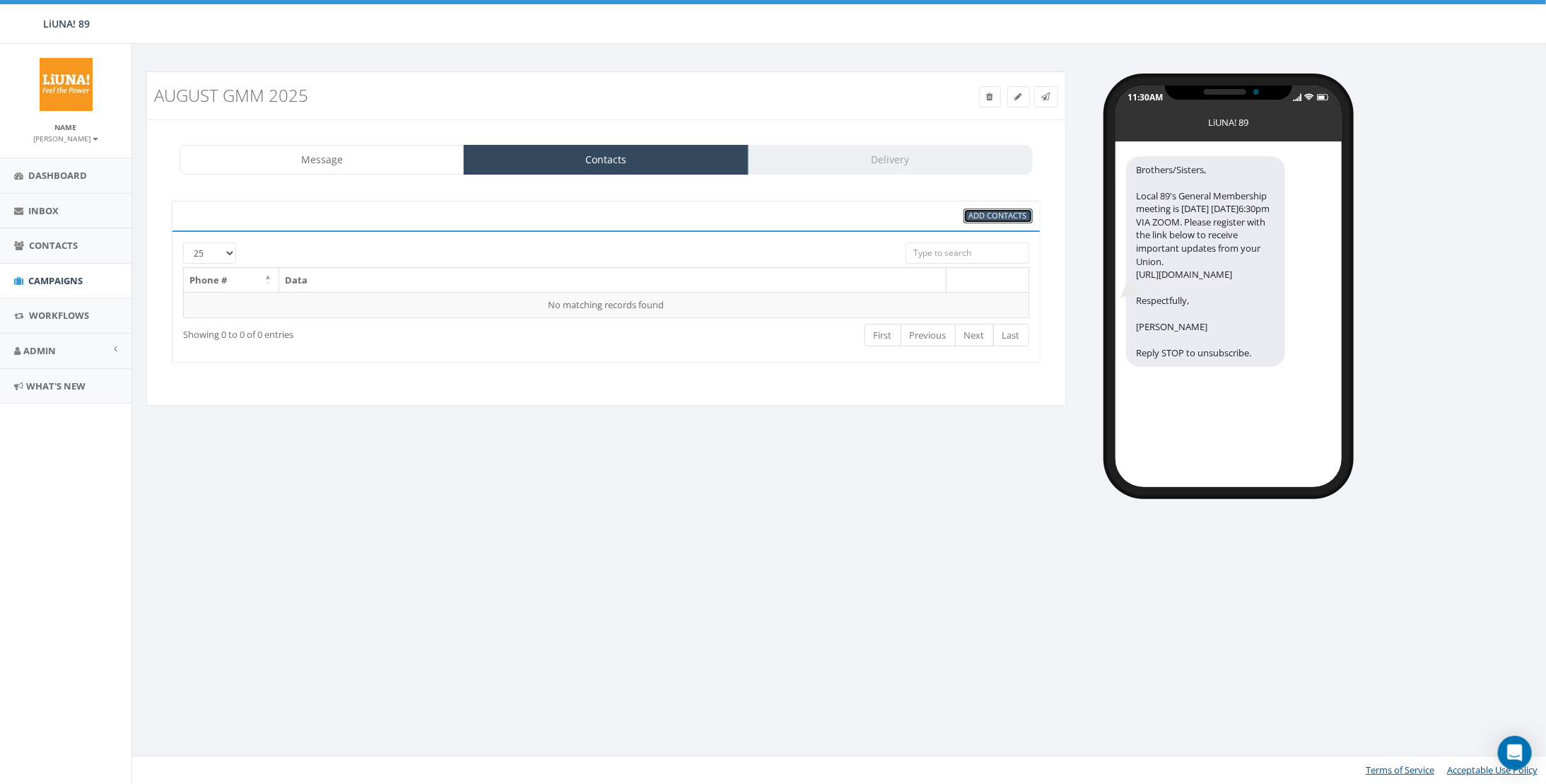
click at [968, 214] on link "Add Contacts" at bounding box center [998, 216] width 69 height 15
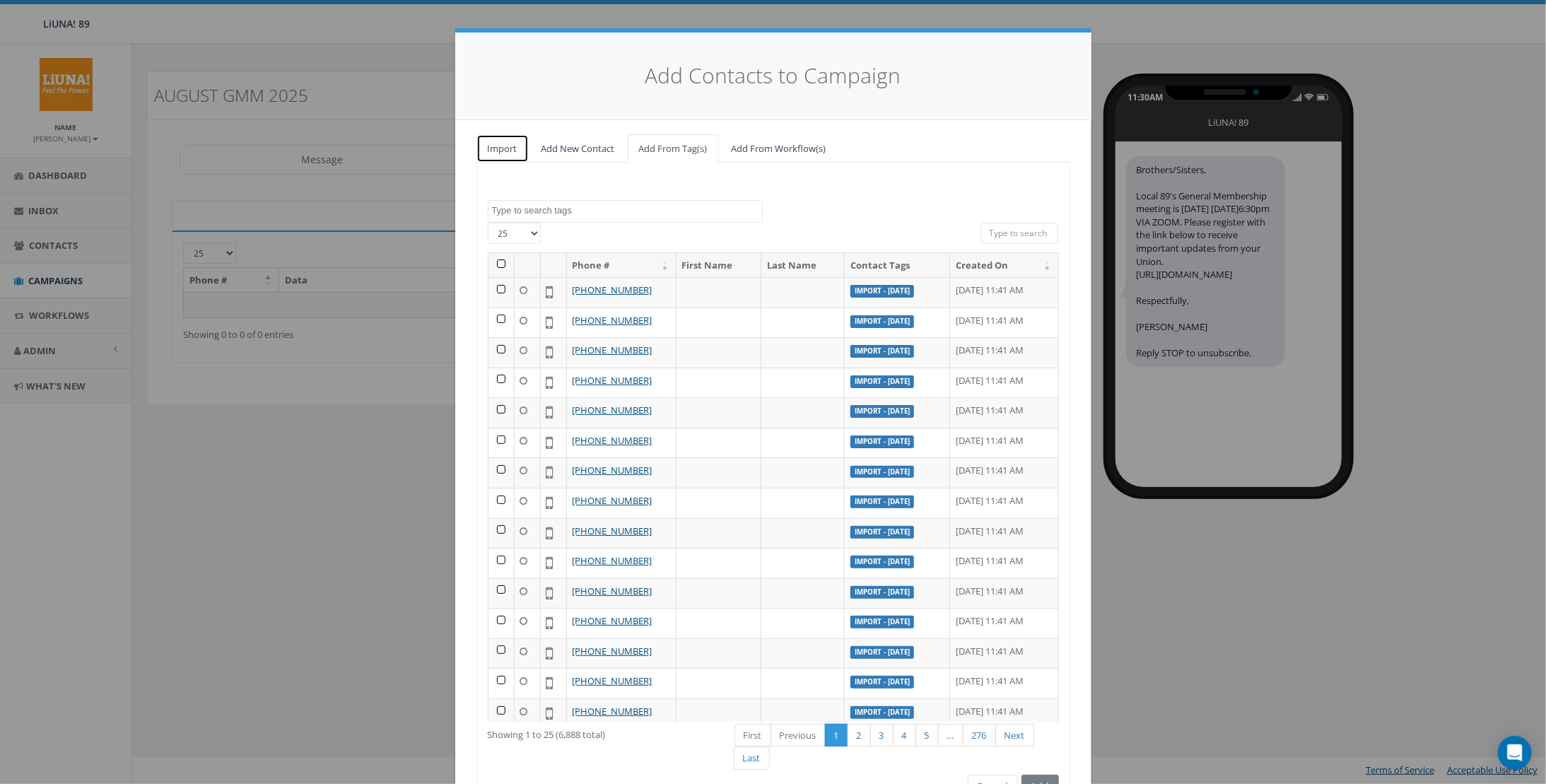
click at [509, 151] on link "Import" at bounding box center [502, 149] width 52 height 29
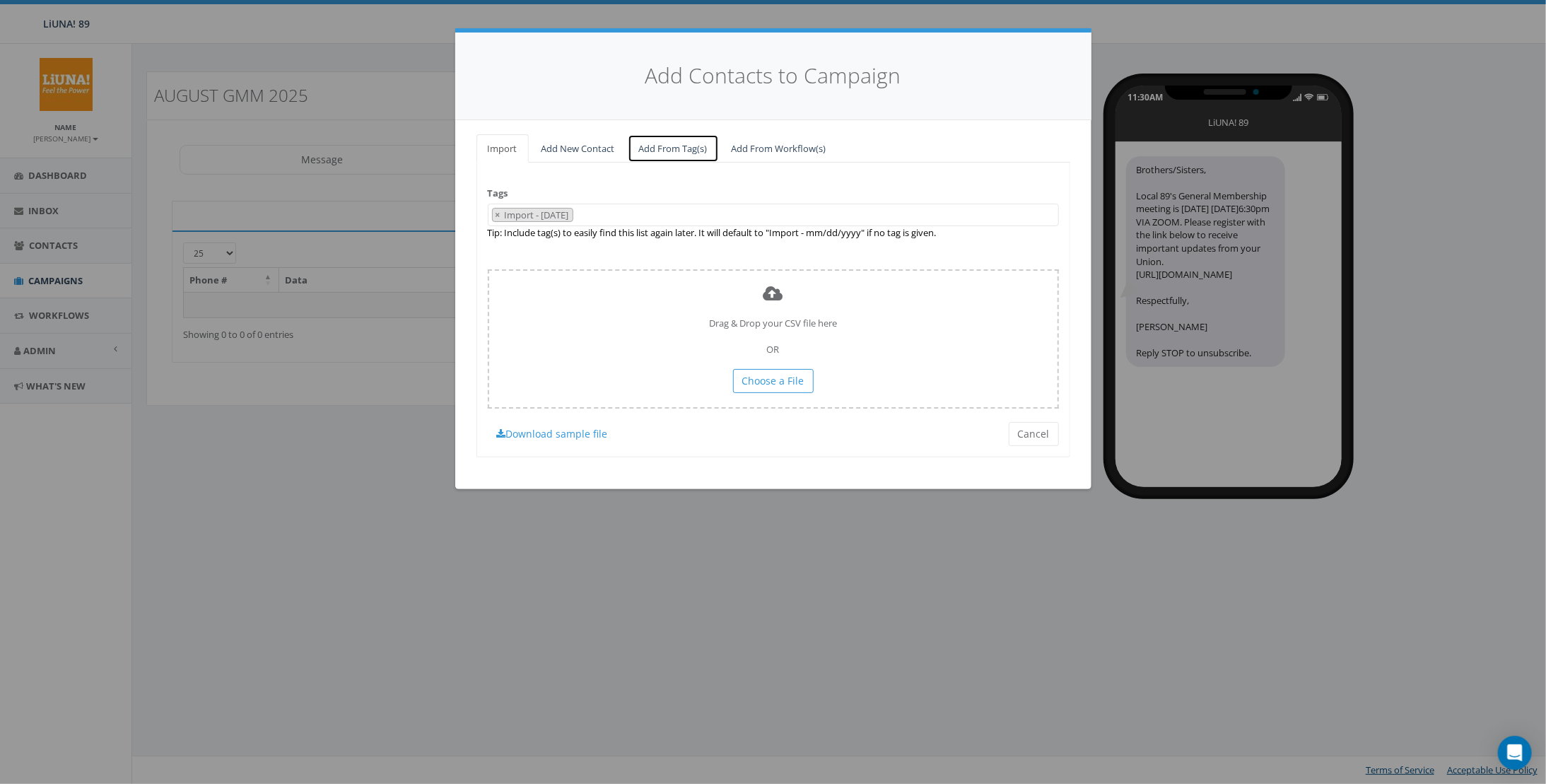
click at [634, 140] on link "Add From Tag(s)" at bounding box center [674, 149] width 91 height 29
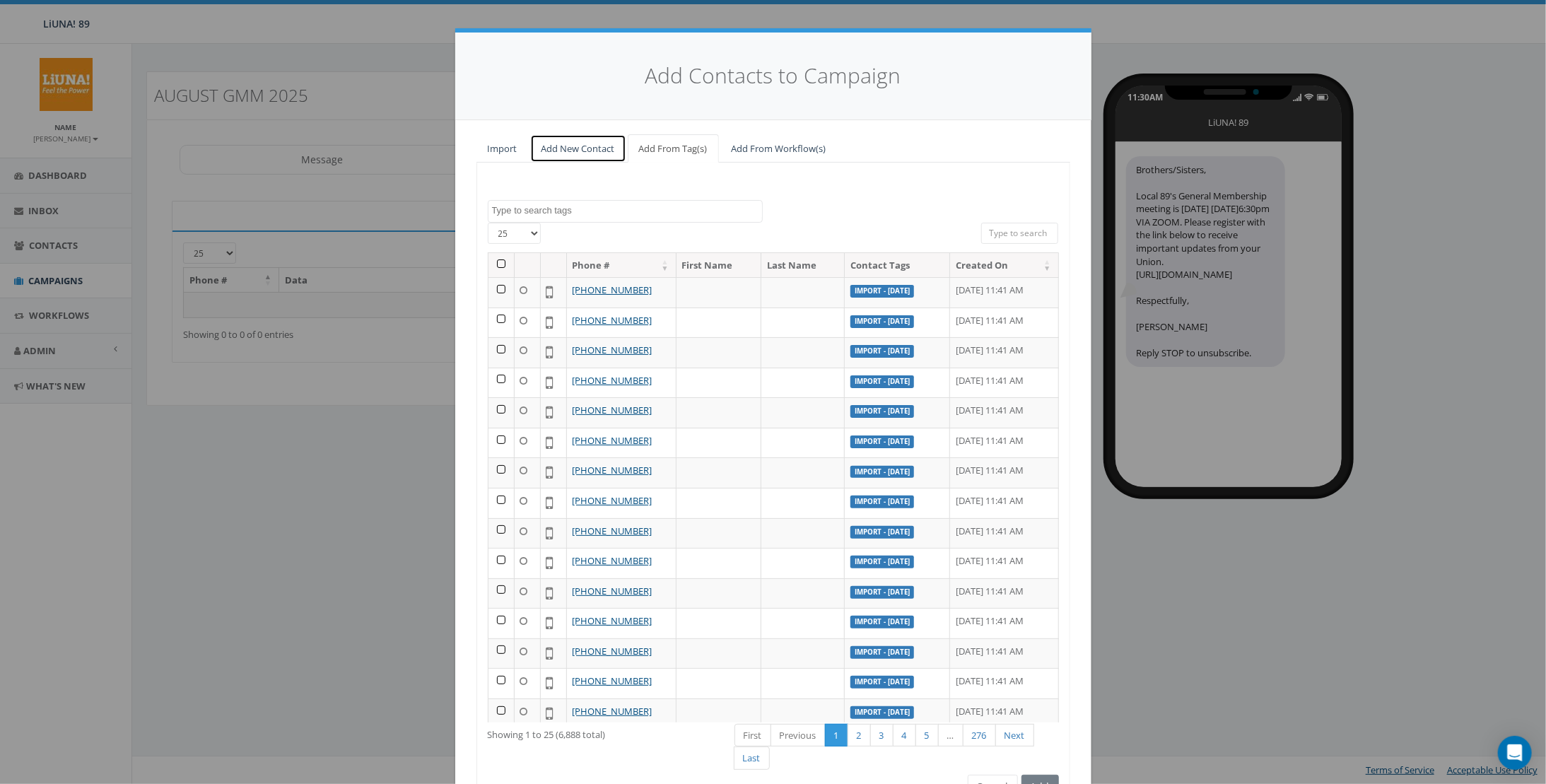
click at [579, 139] on link "Add New Contact" at bounding box center [579, 149] width 96 height 29
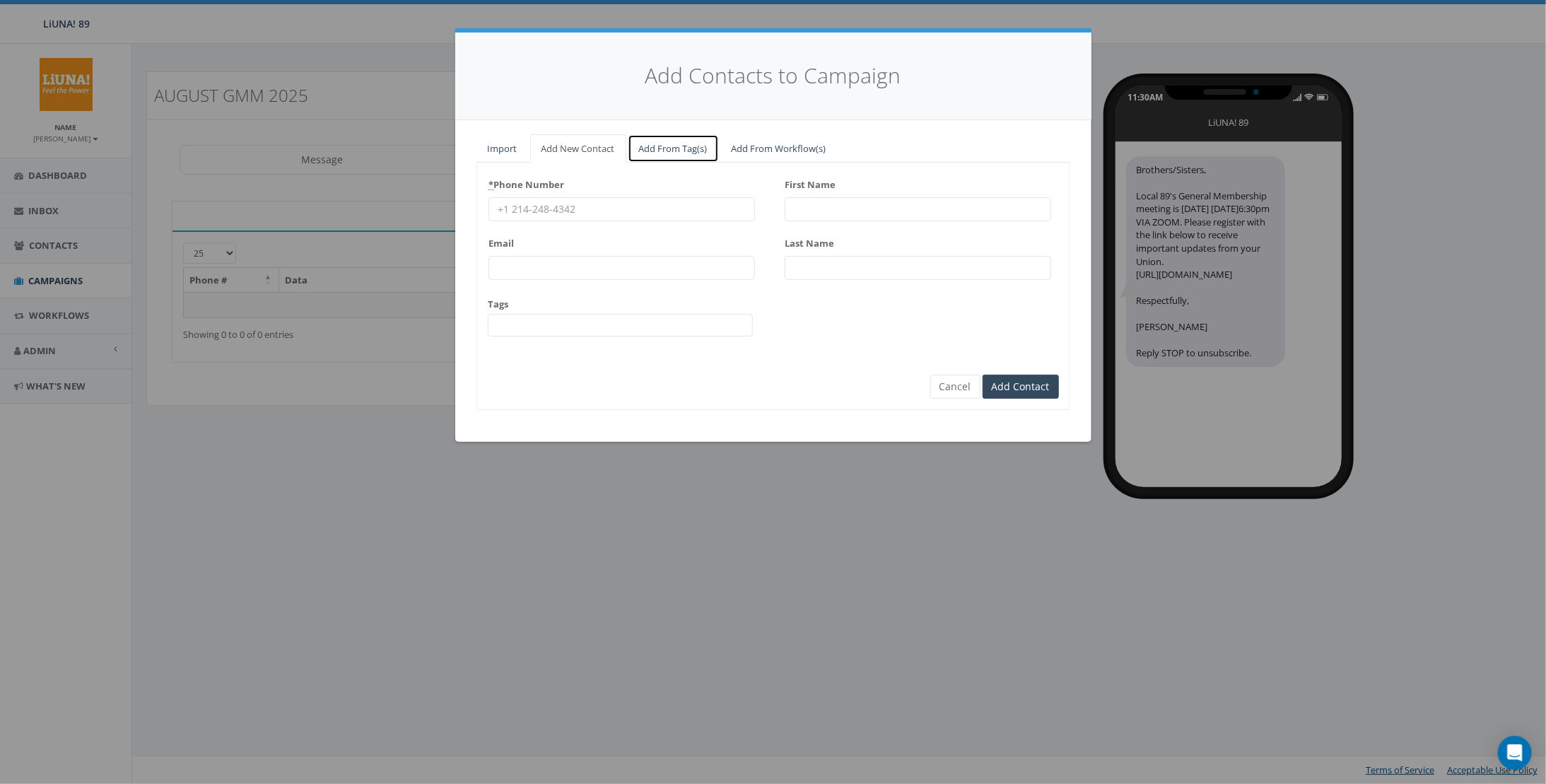
click at [673, 148] on link "Add From Tag(s)" at bounding box center [674, 149] width 91 height 29
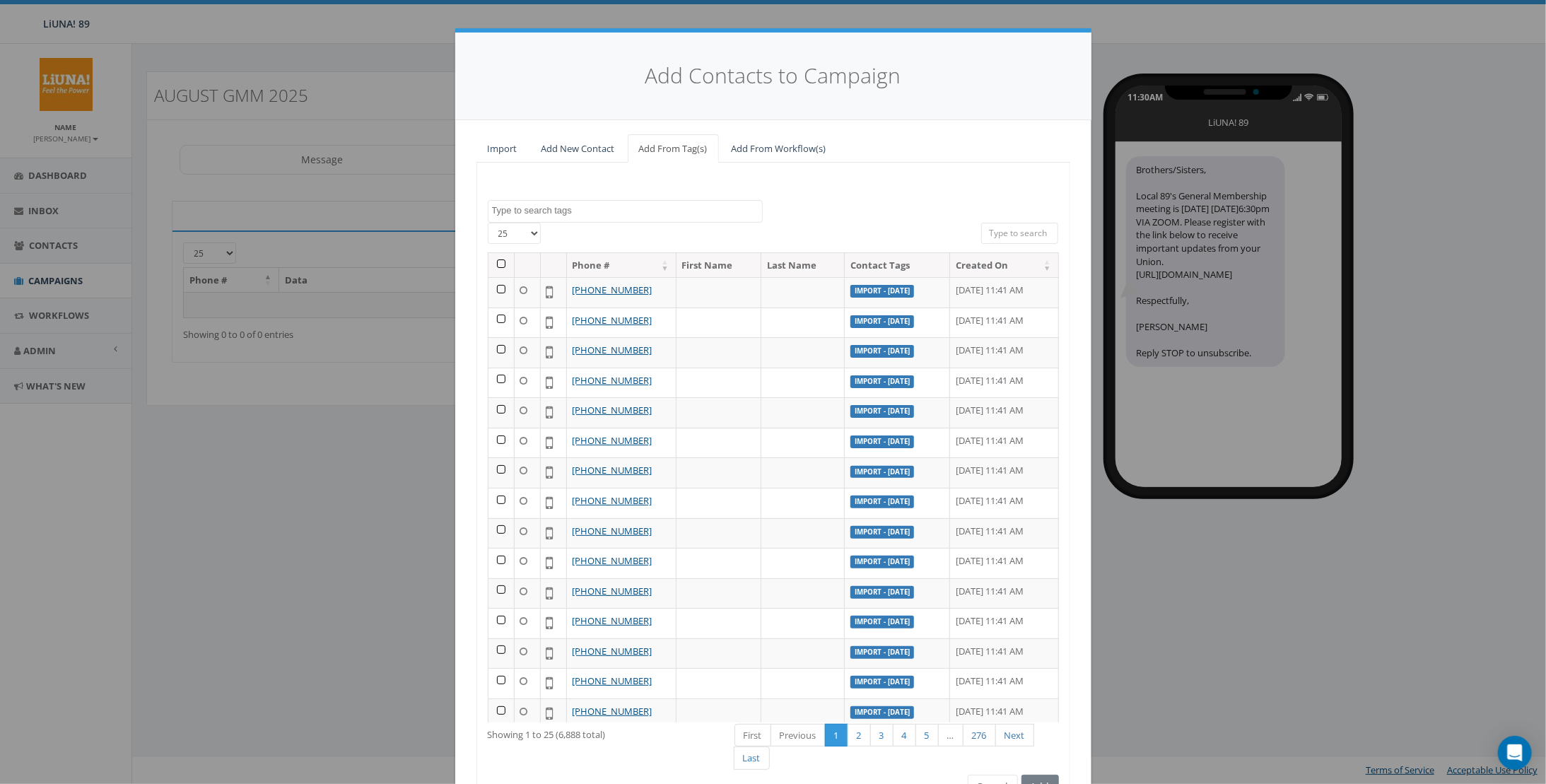
click at [594, 209] on textarea "Search" at bounding box center [627, 211] width 270 height 13
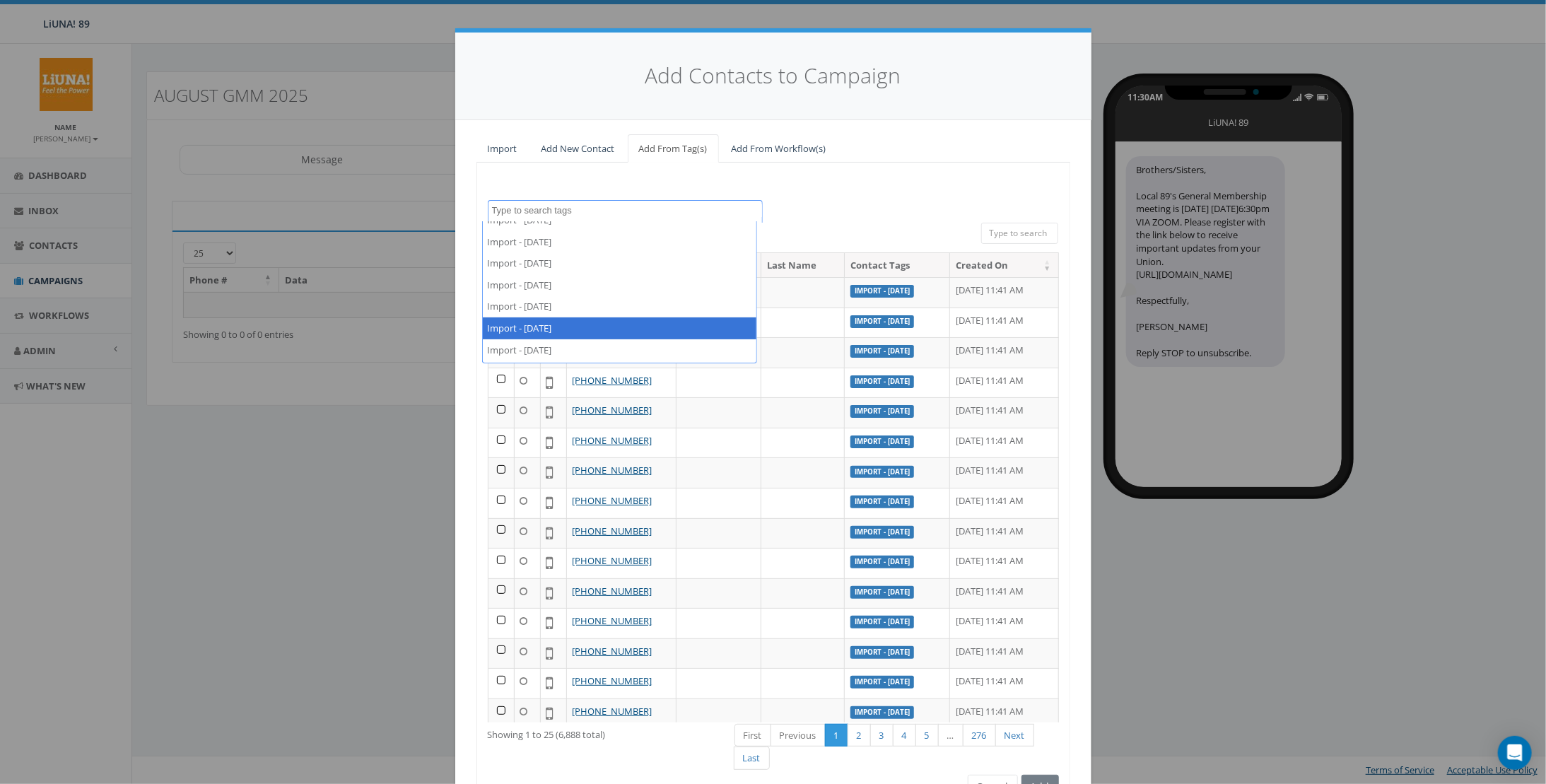
scroll to position [212, 0]
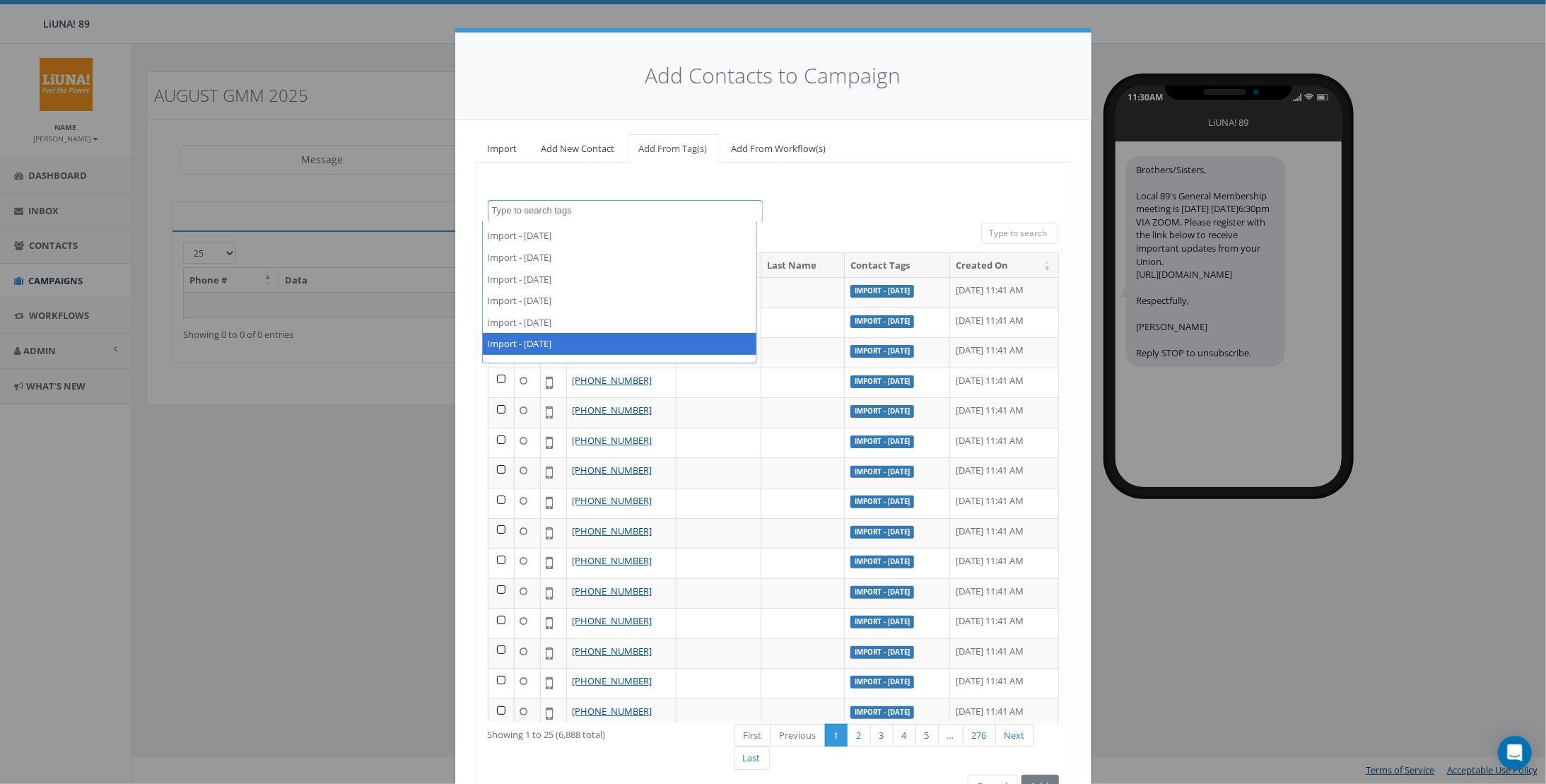
select select "Import - 08/19/2025"
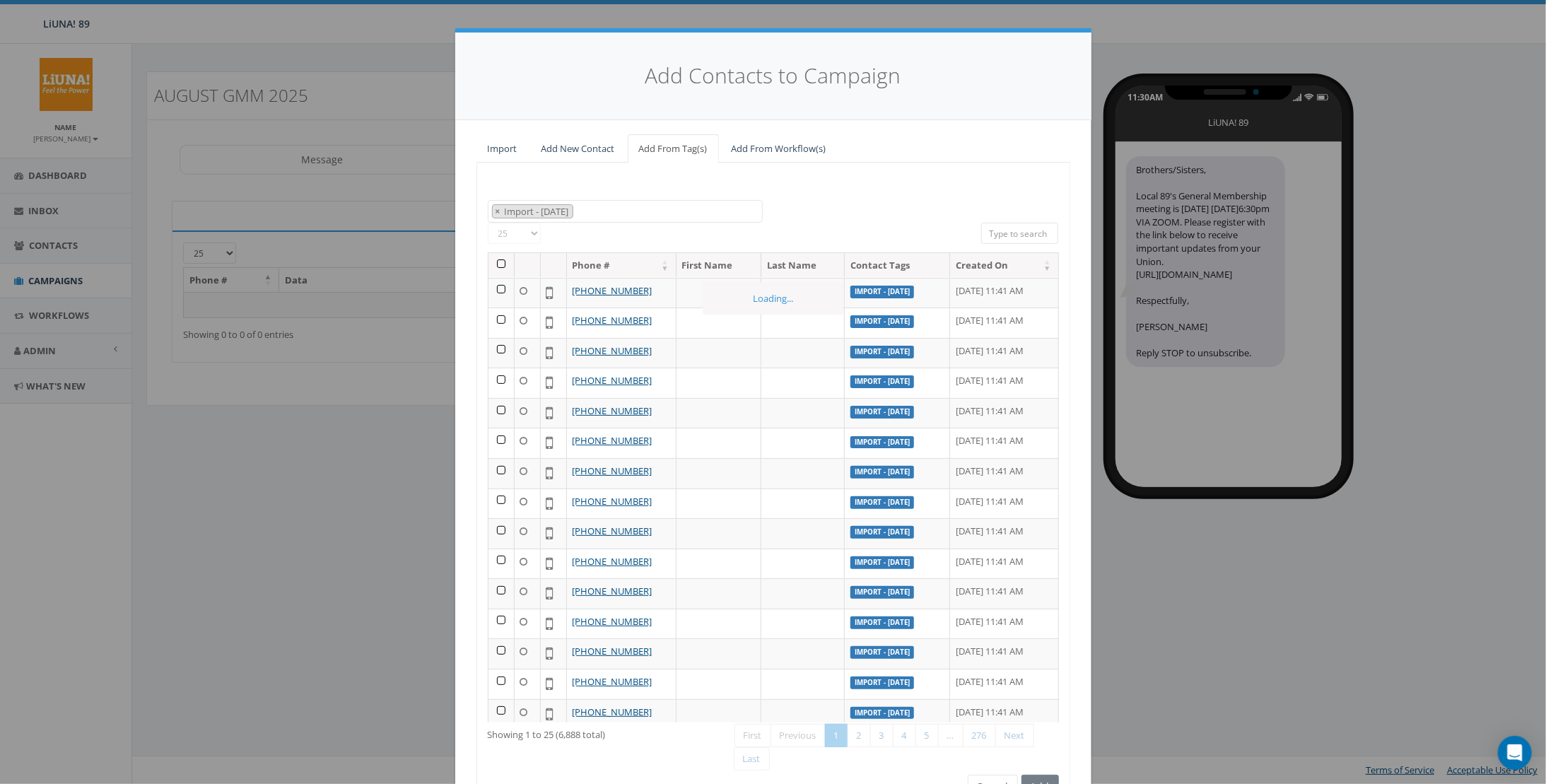
scroll to position [179, 0]
click at [496, 264] on th at bounding box center [501, 265] width 26 height 24
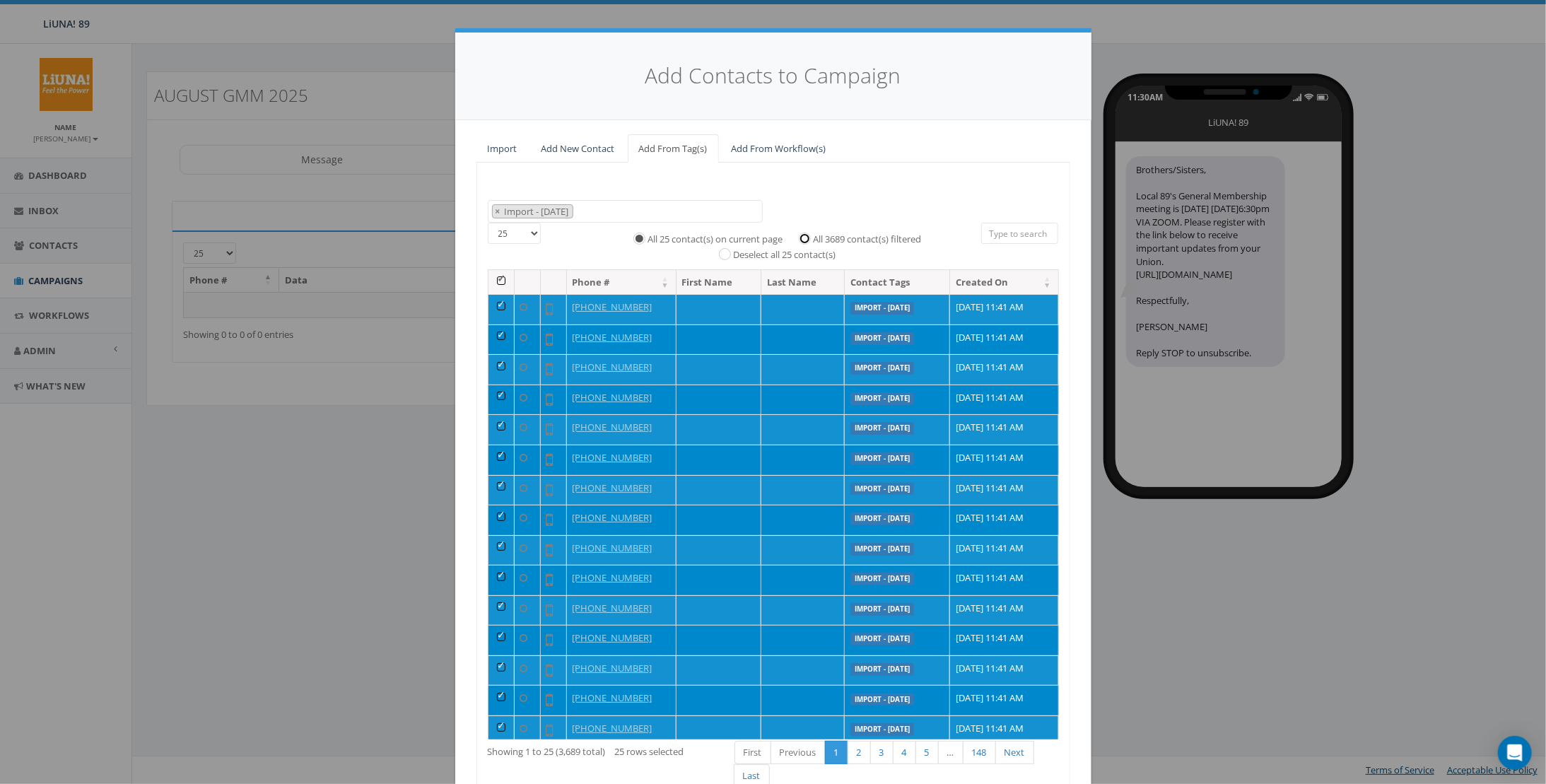
click at [807, 236] on input "All 3689 contact(s) filtered" at bounding box center [808, 237] width 9 height 9
radio input "true"
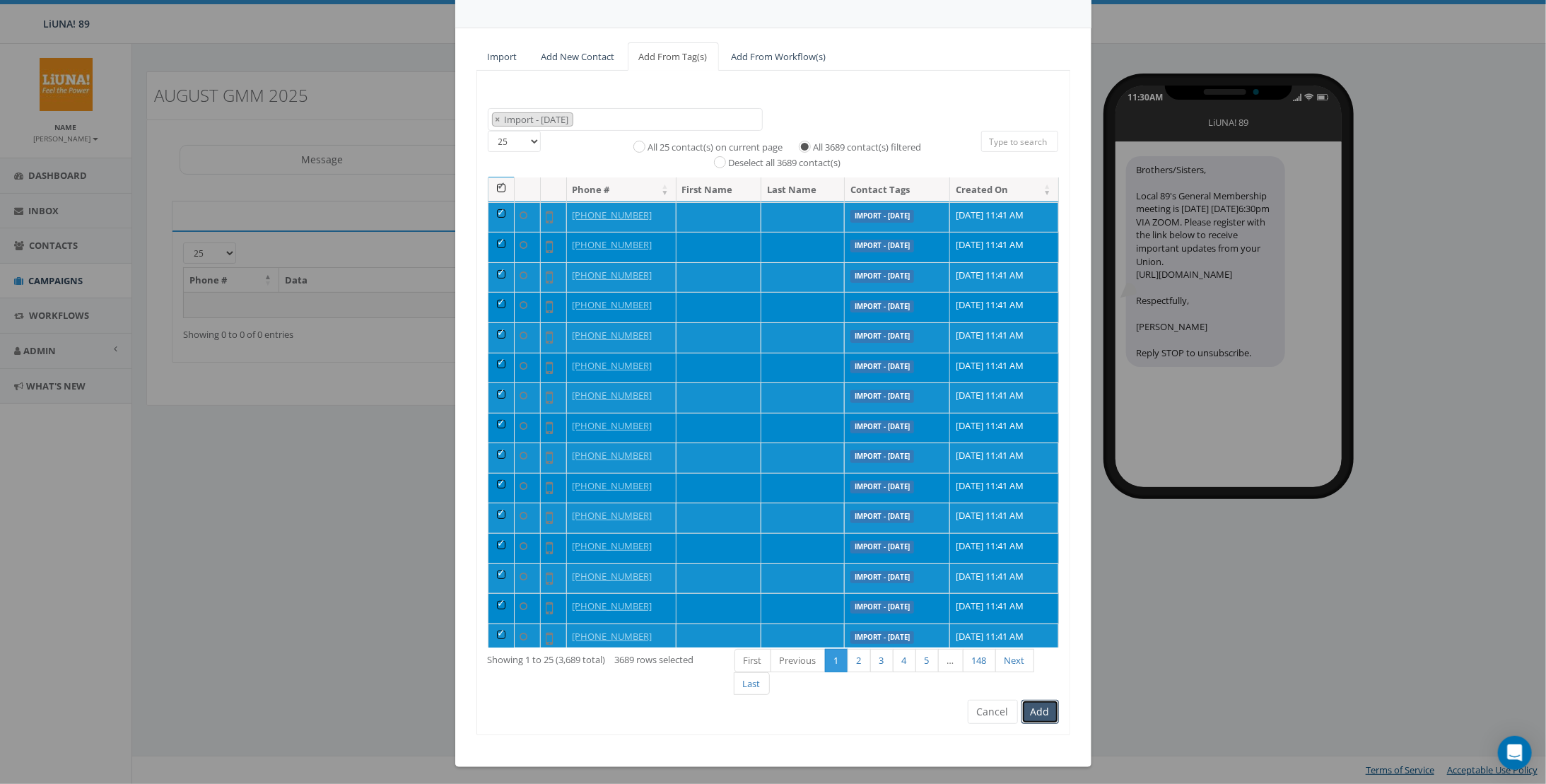
click at [1045, 711] on button "Add" at bounding box center [1041, 712] width 38 height 24
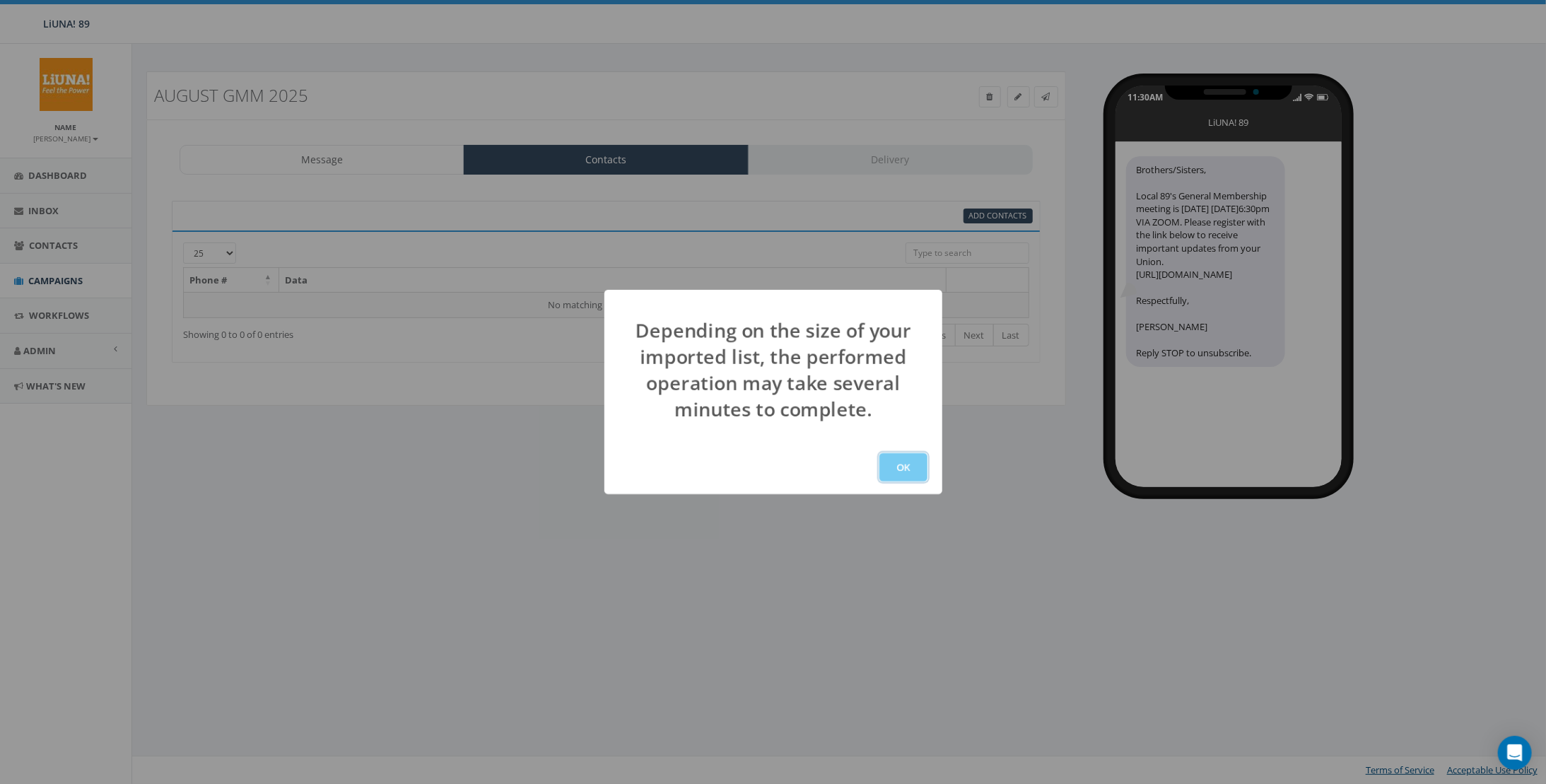
click at [915, 469] on button "OK" at bounding box center [903, 468] width 48 height 28
